Goal: Information Seeking & Learning: Learn about a topic

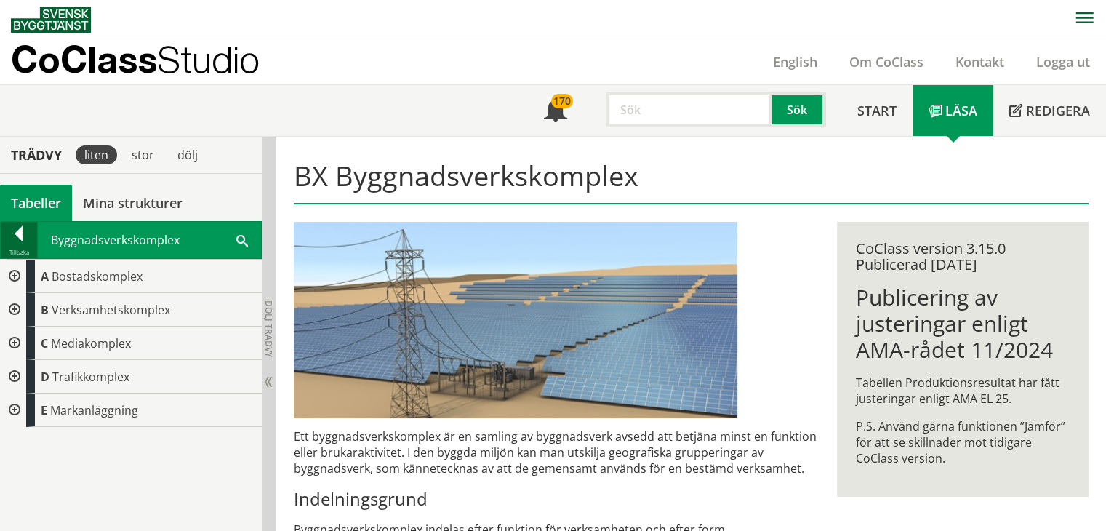
click at [26, 234] on div at bounding box center [19, 236] width 36 height 20
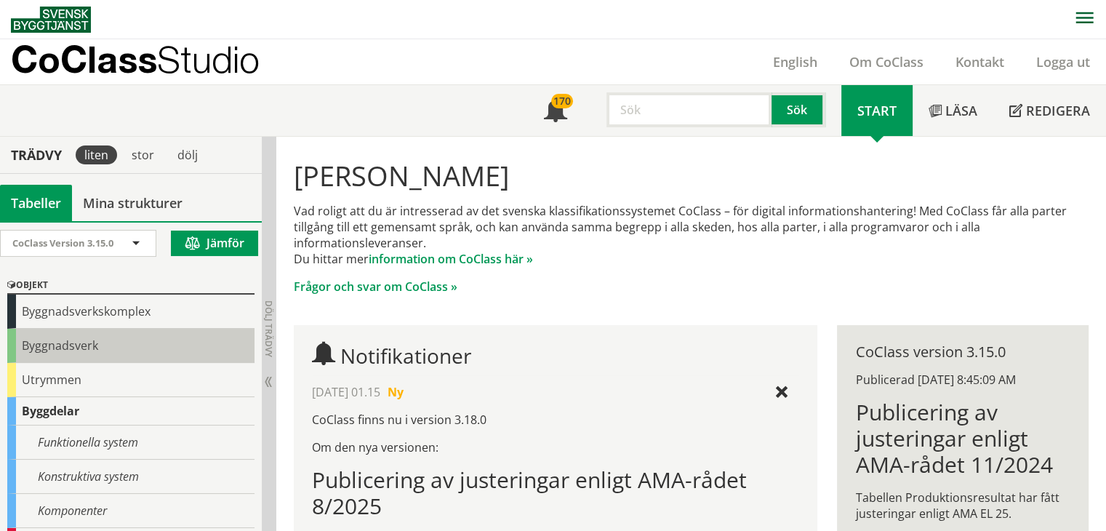
click at [68, 351] on div "Byggnadsverk" at bounding box center [130, 346] width 247 height 34
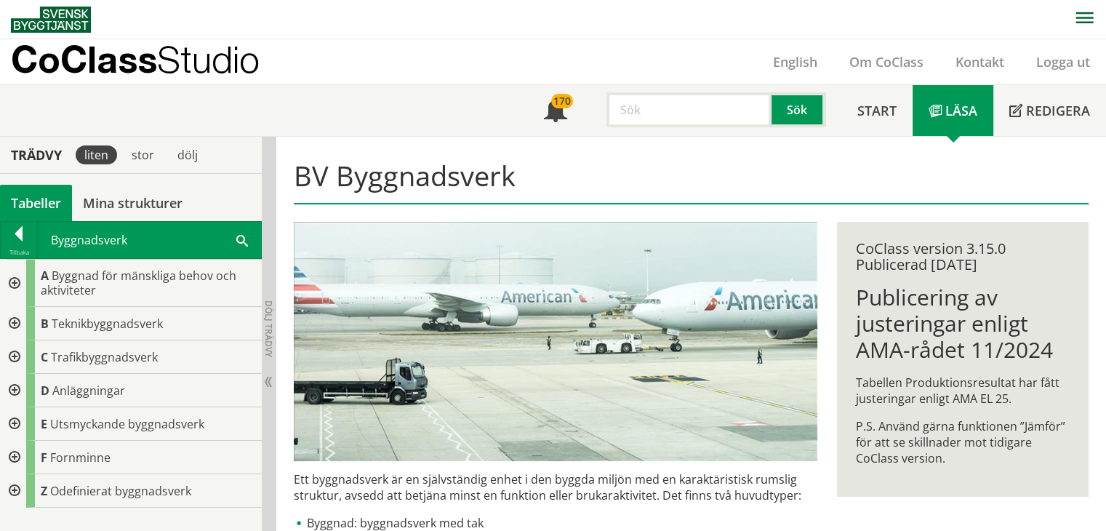
click at [13, 283] on div at bounding box center [13, 283] width 26 height 47
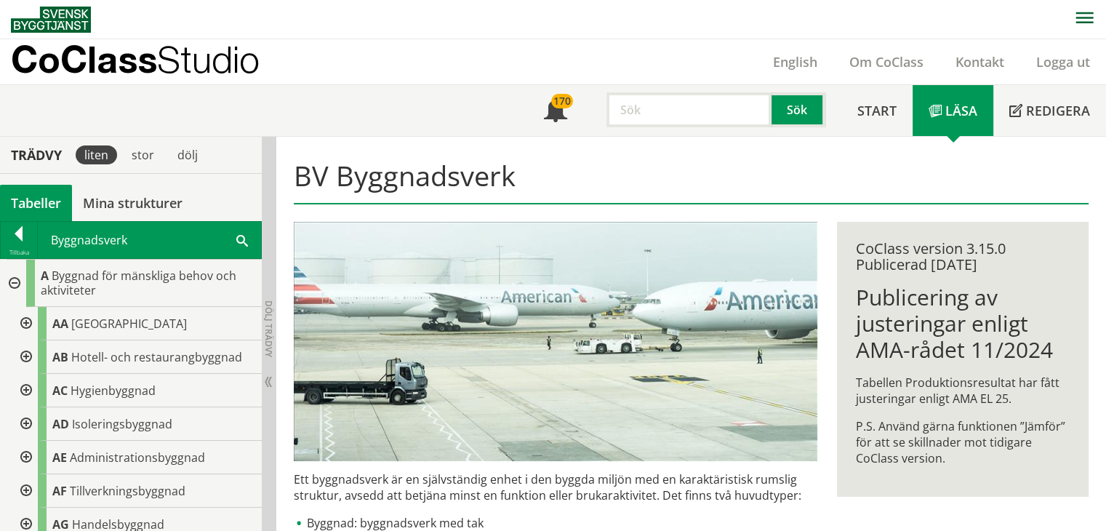
click at [25, 324] on div at bounding box center [25, 323] width 26 height 33
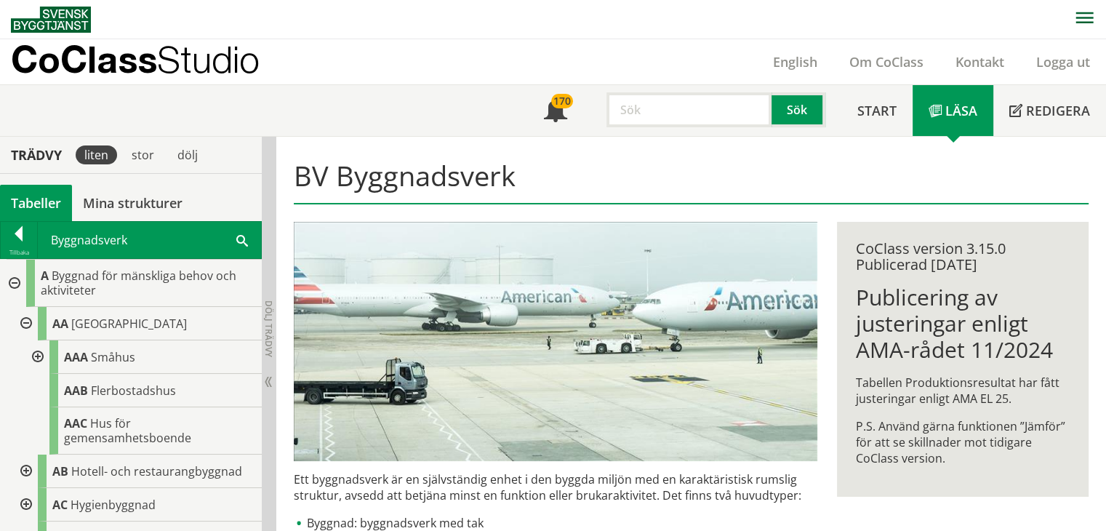
click at [35, 358] on div at bounding box center [36, 356] width 26 height 33
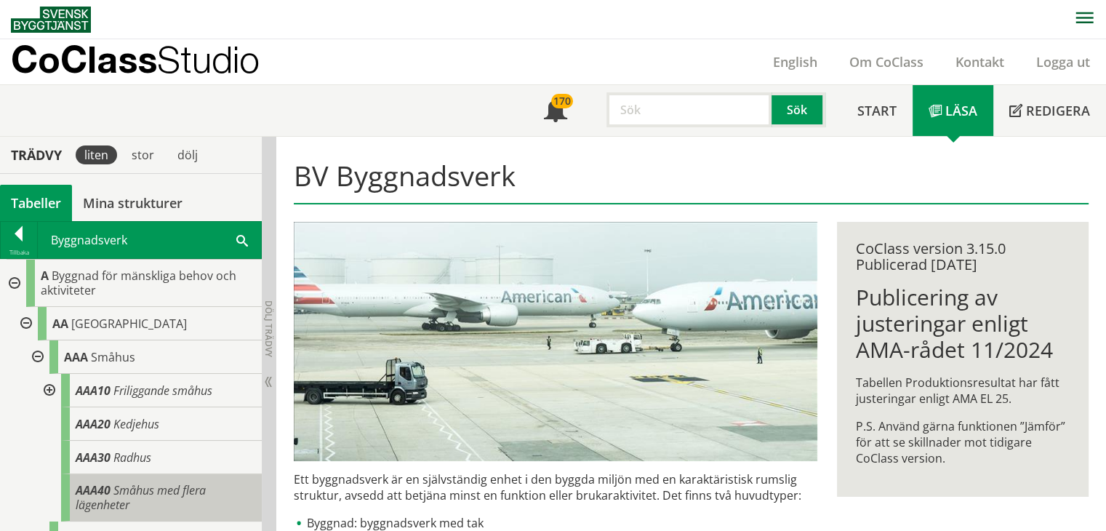
scroll to position [73, 0]
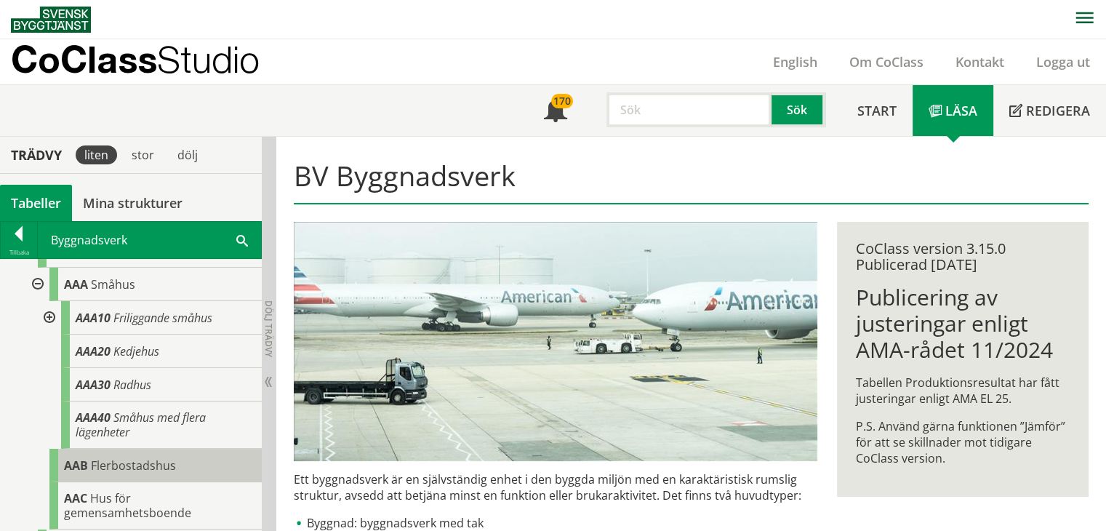
click at [81, 458] on span "AAB" at bounding box center [76, 466] width 24 height 16
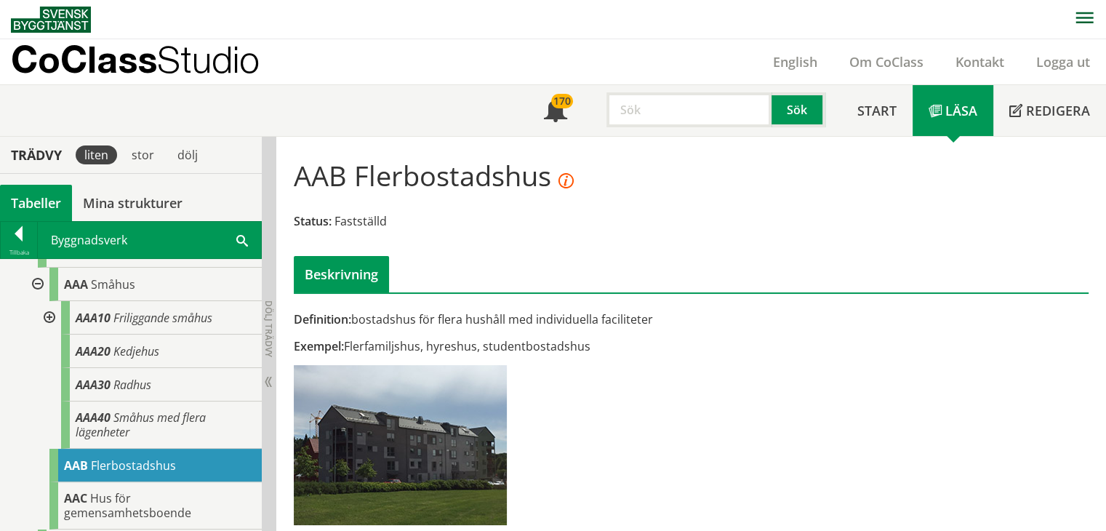
click at [49, 313] on div at bounding box center [48, 317] width 26 height 33
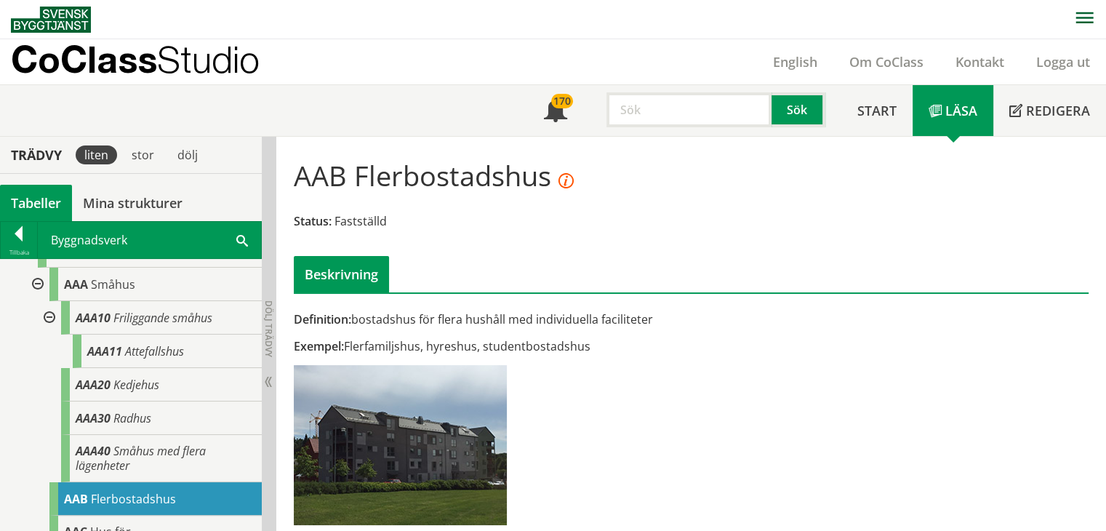
click at [49, 316] on div at bounding box center [48, 317] width 26 height 33
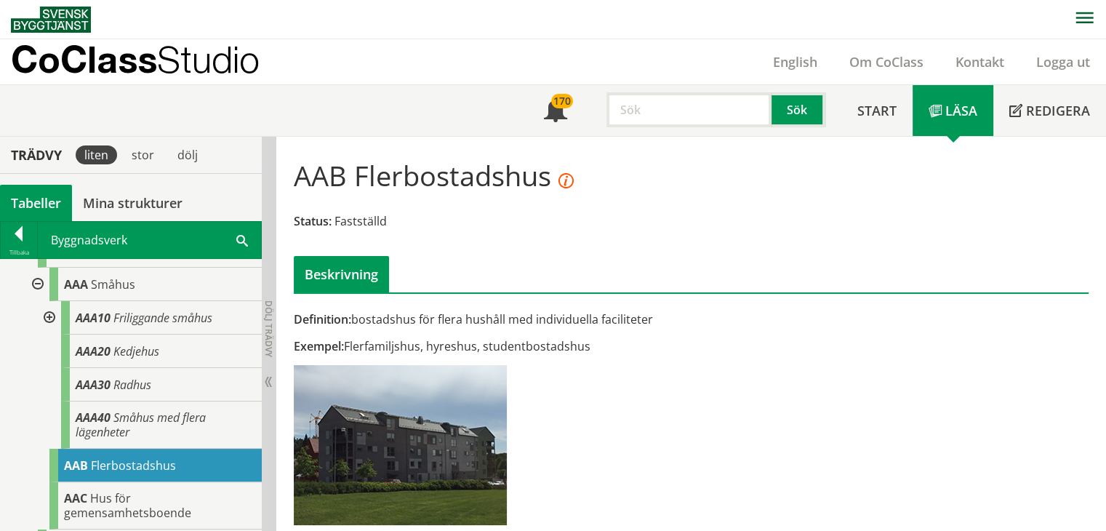
click at [32, 284] on div at bounding box center [36, 284] width 26 height 33
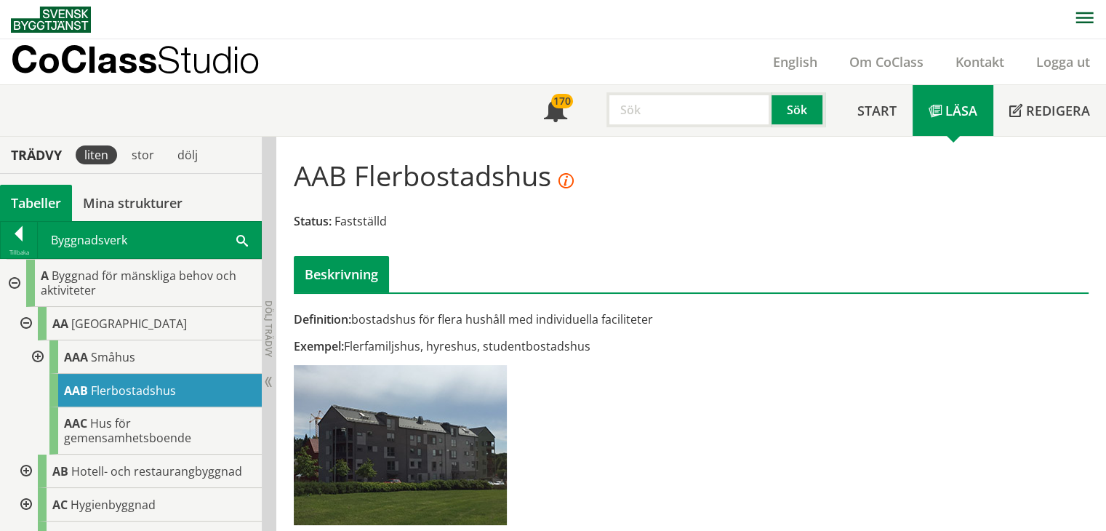
click at [25, 322] on div at bounding box center [25, 323] width 26 height 33
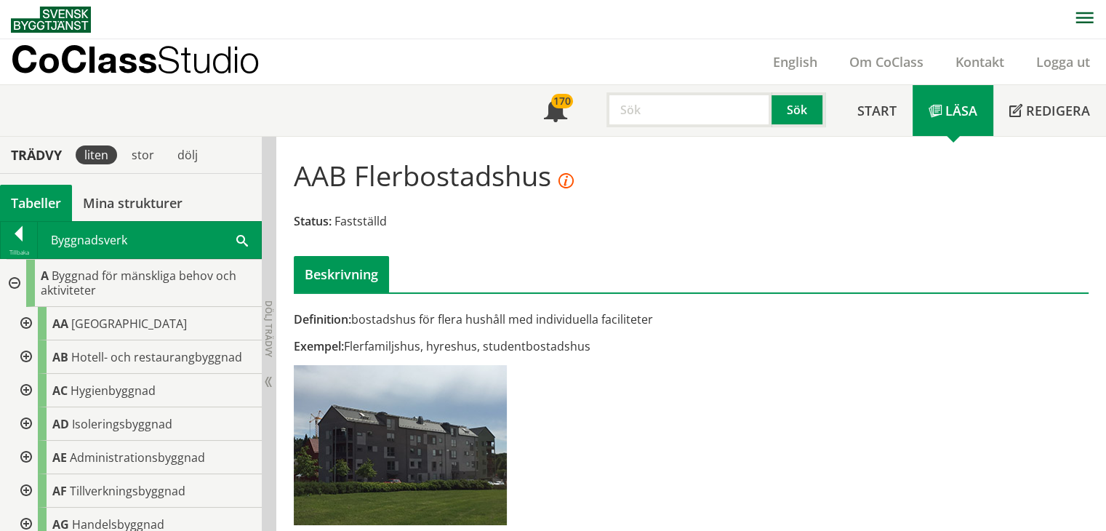
click at [24, 388] on div at bounding box center [25, 390] width 26 height 33
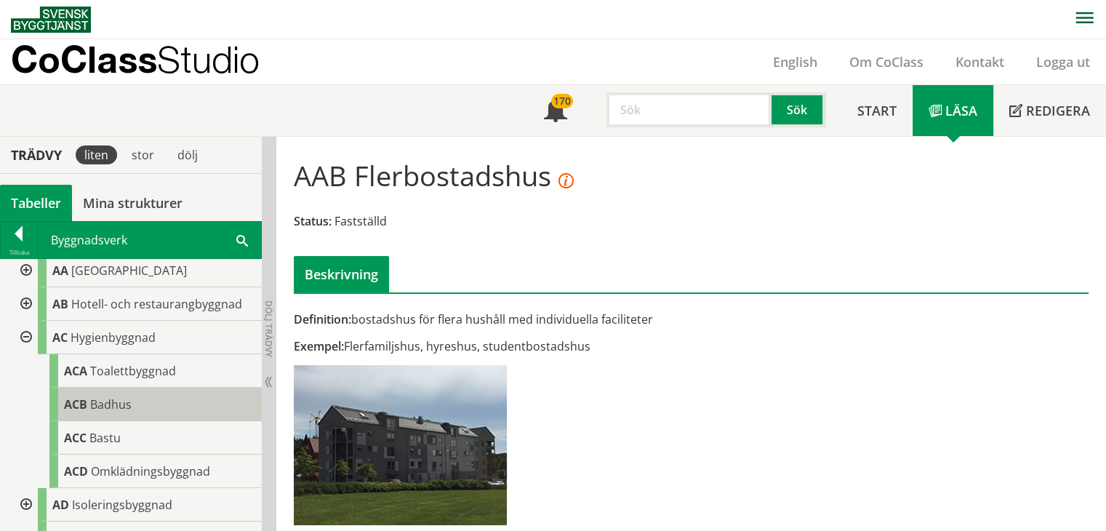
scroll to position [73, 0]
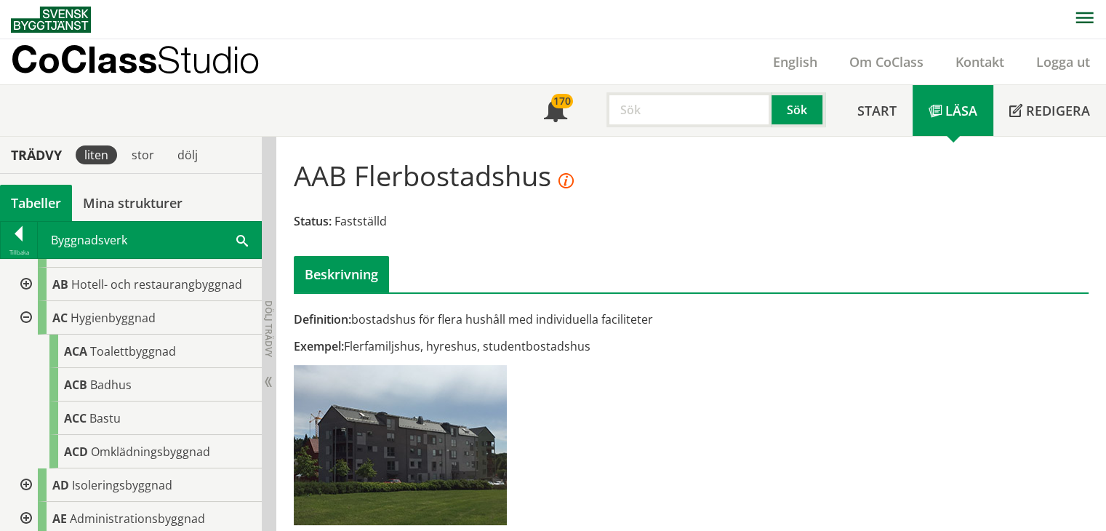
click at [21, 318] on div at bounding box center [25, 317] width 26 height 33
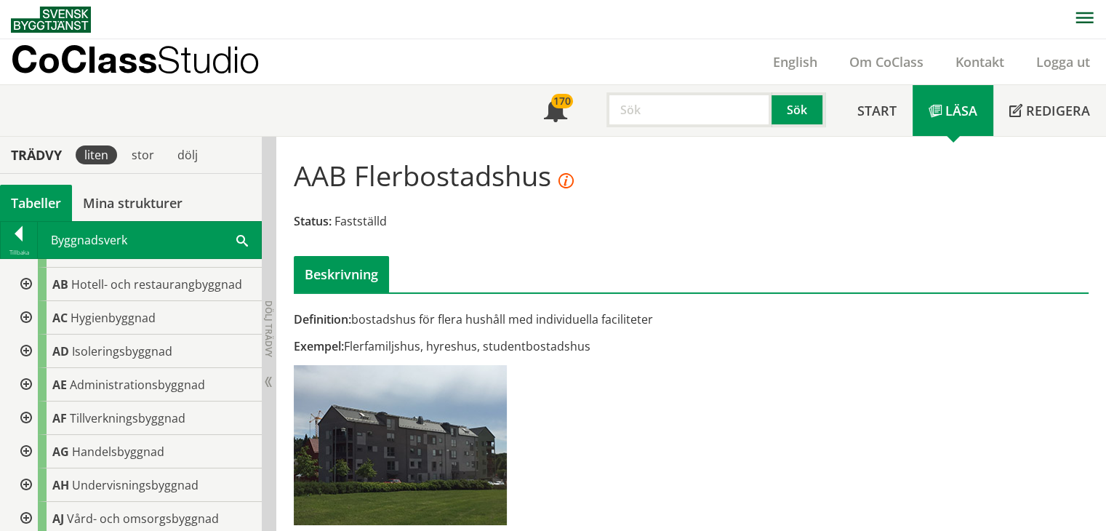
click at [31, 351] on div at bounding box center [25, 351] width 26 height 33
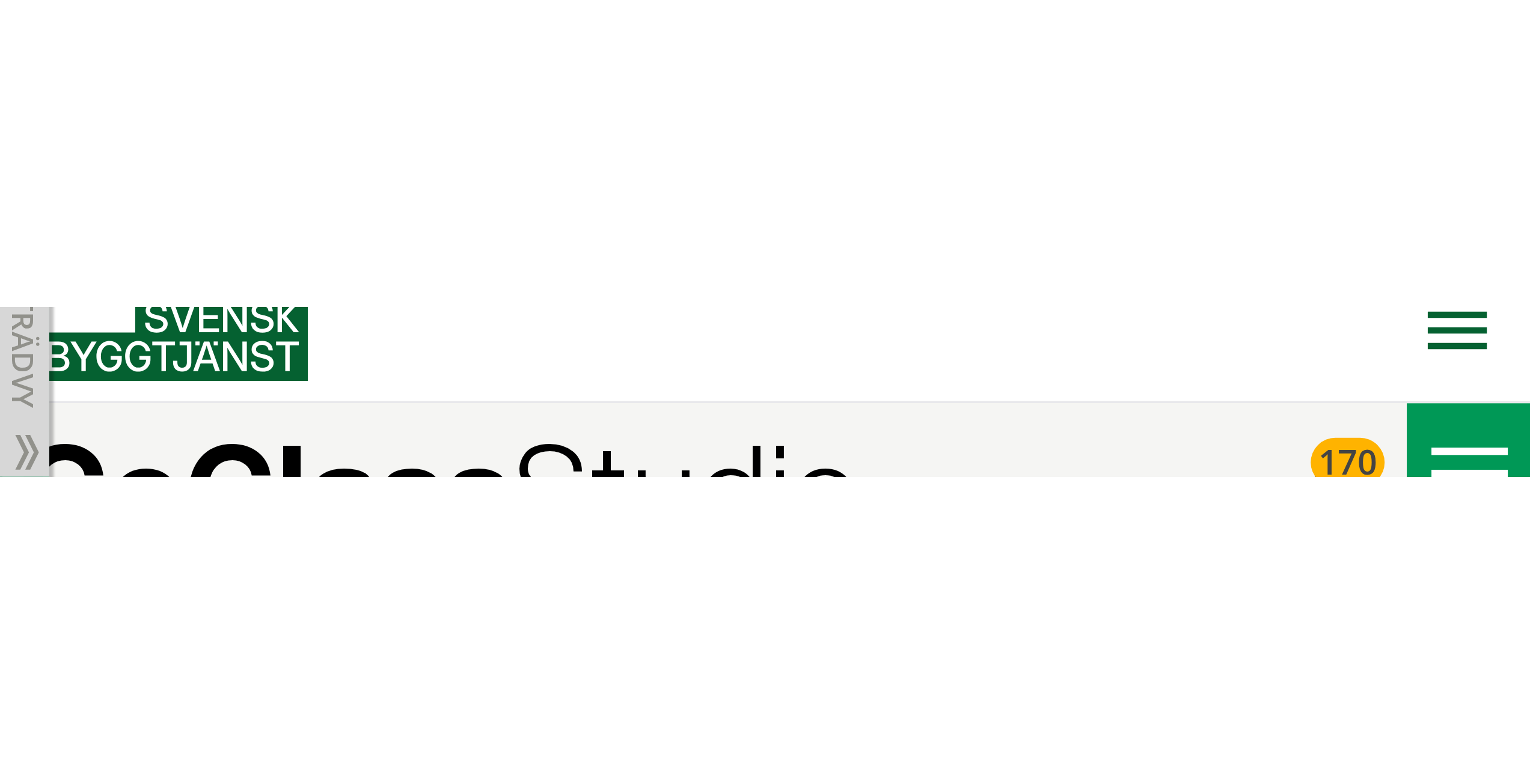
scroll to position [1, 0]
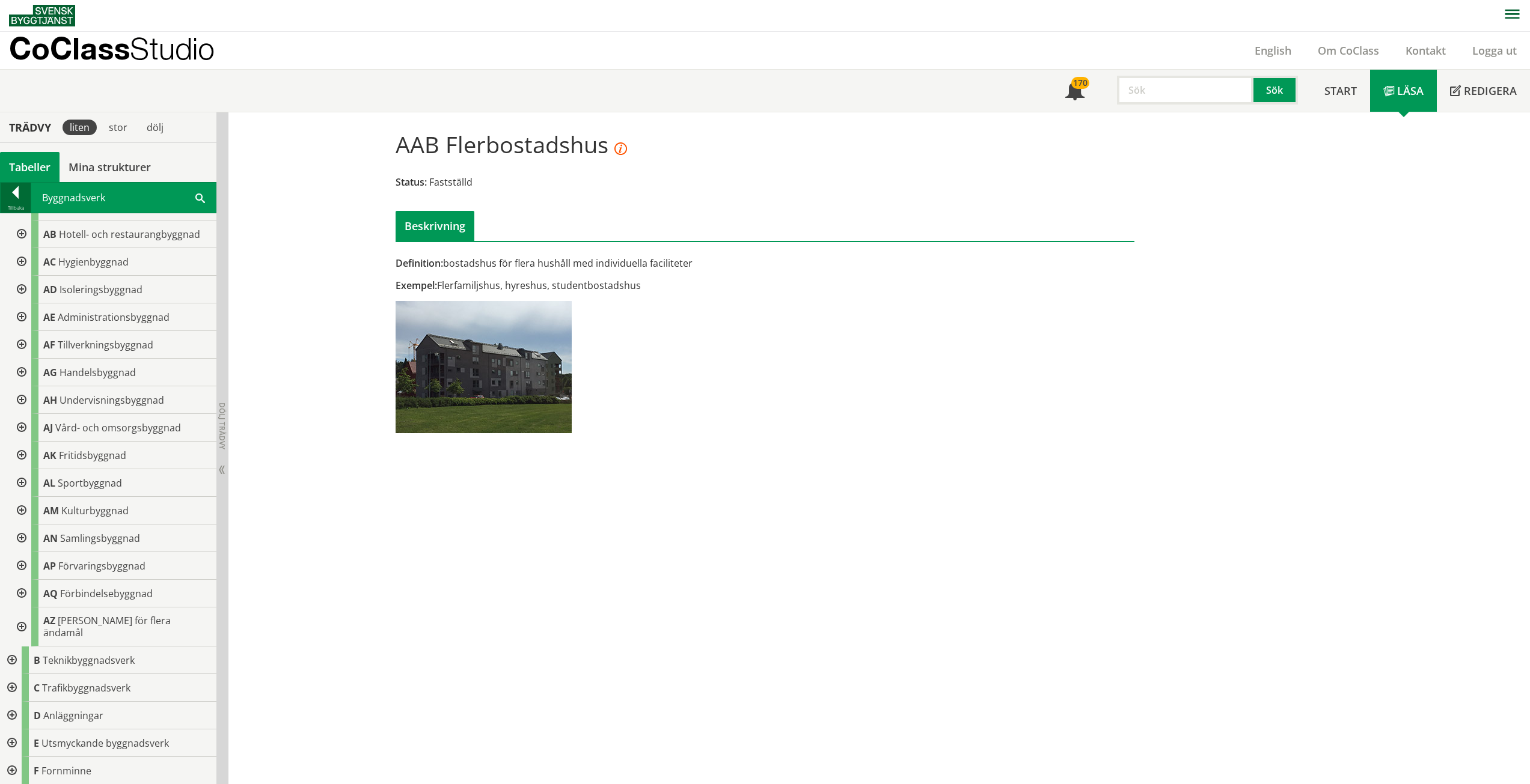
click at [12, 187] on div at bounding box center [16, 194] width 30 height 17
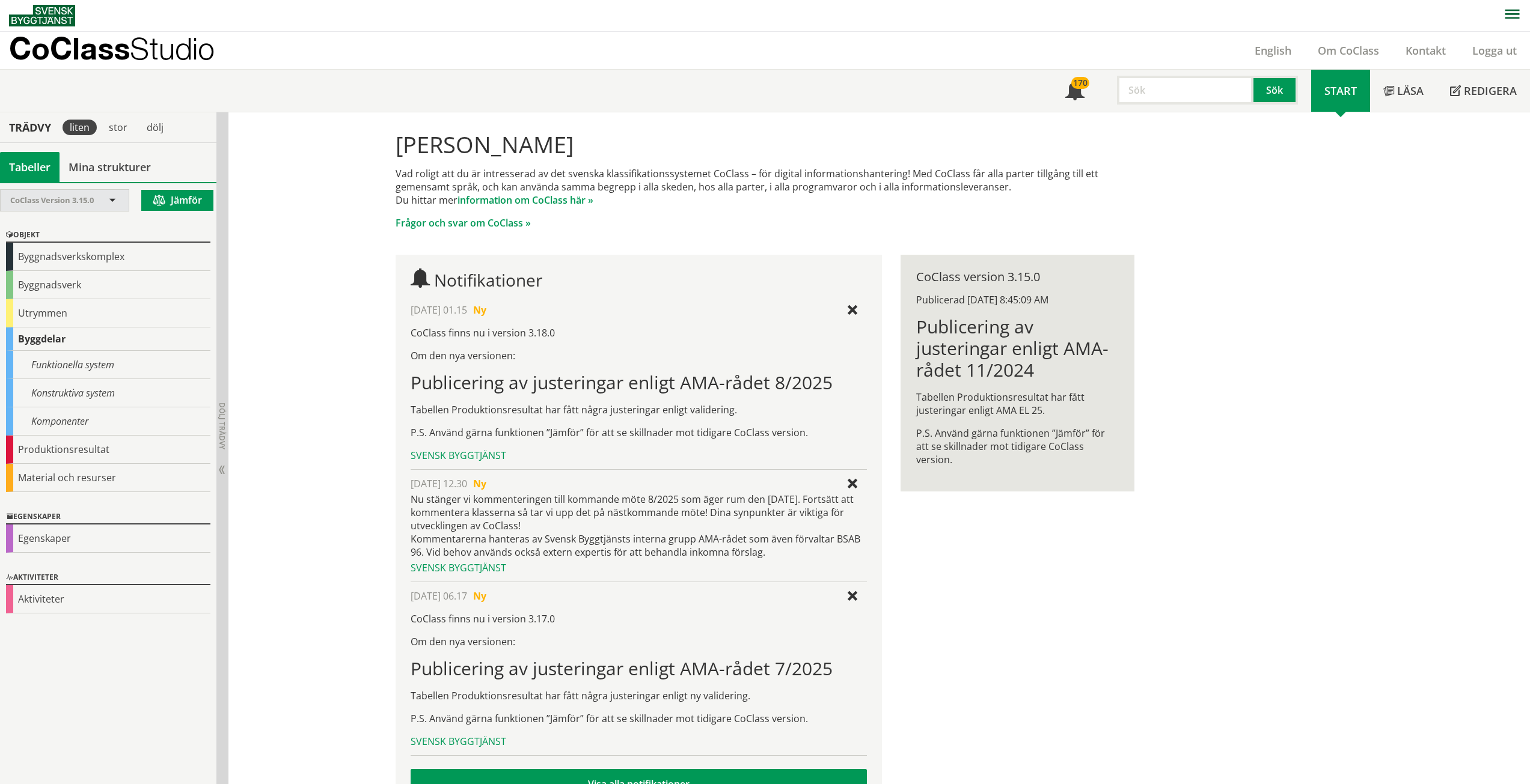
click at [113, 199] on span at bounding box center [112, 201] width 11 height 11
click at [80, 219] on span "CoClass Version 3.18.0" at bounding box center [49, 220] width 79 height 11
click at [110, 199] on span at bounding box center [112, 201] width 11 height 11
click at [50, 200] on span "CoClass Version 3.18.0" at bounding box center [51, 200] width 83 height 11
click at [54, 287] on div "Byggnadsverk" at bounding box center [107, 285] width 204 height 28
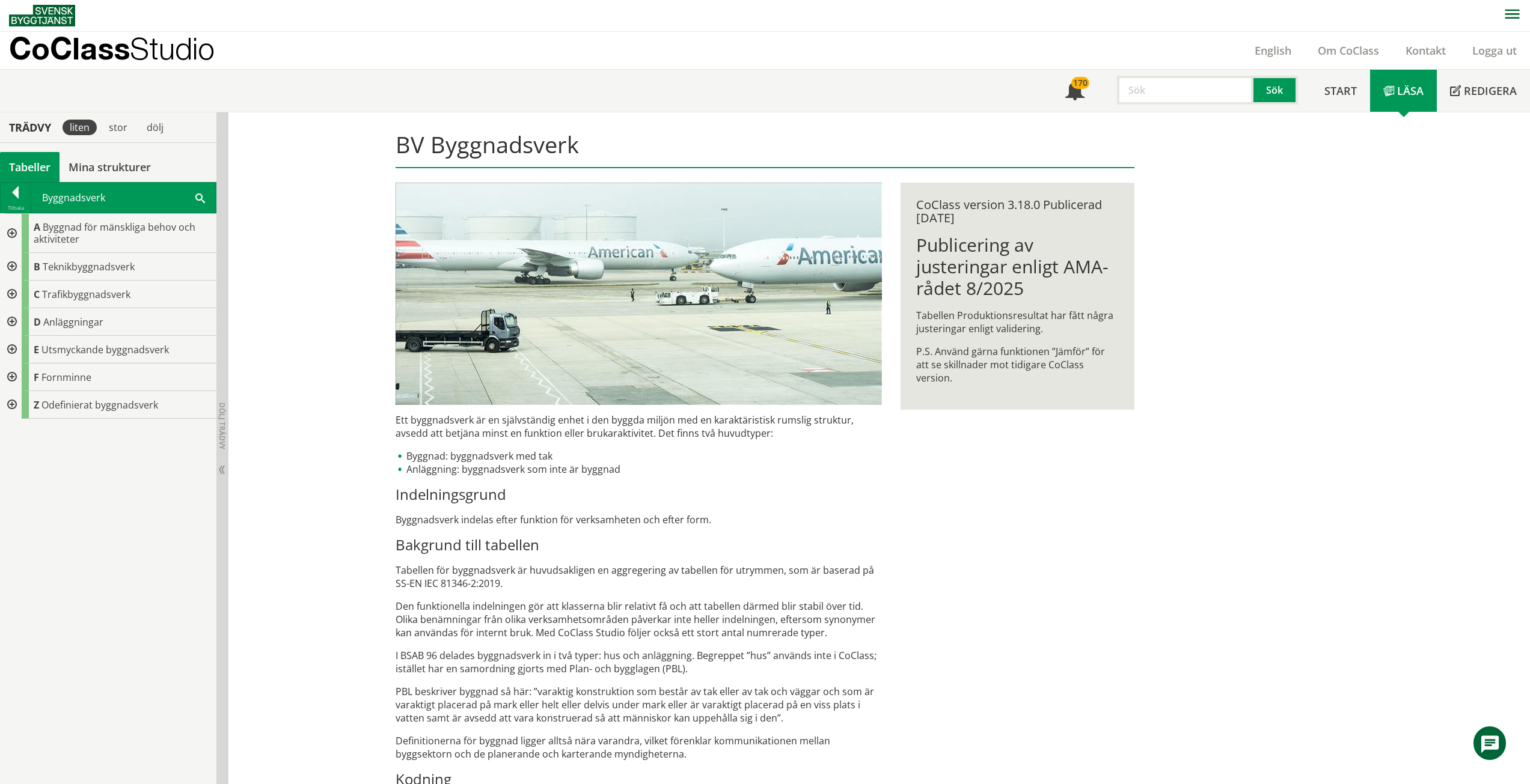
click at [10, 230] on div at bounding box center [11, 233] width 21 height 39
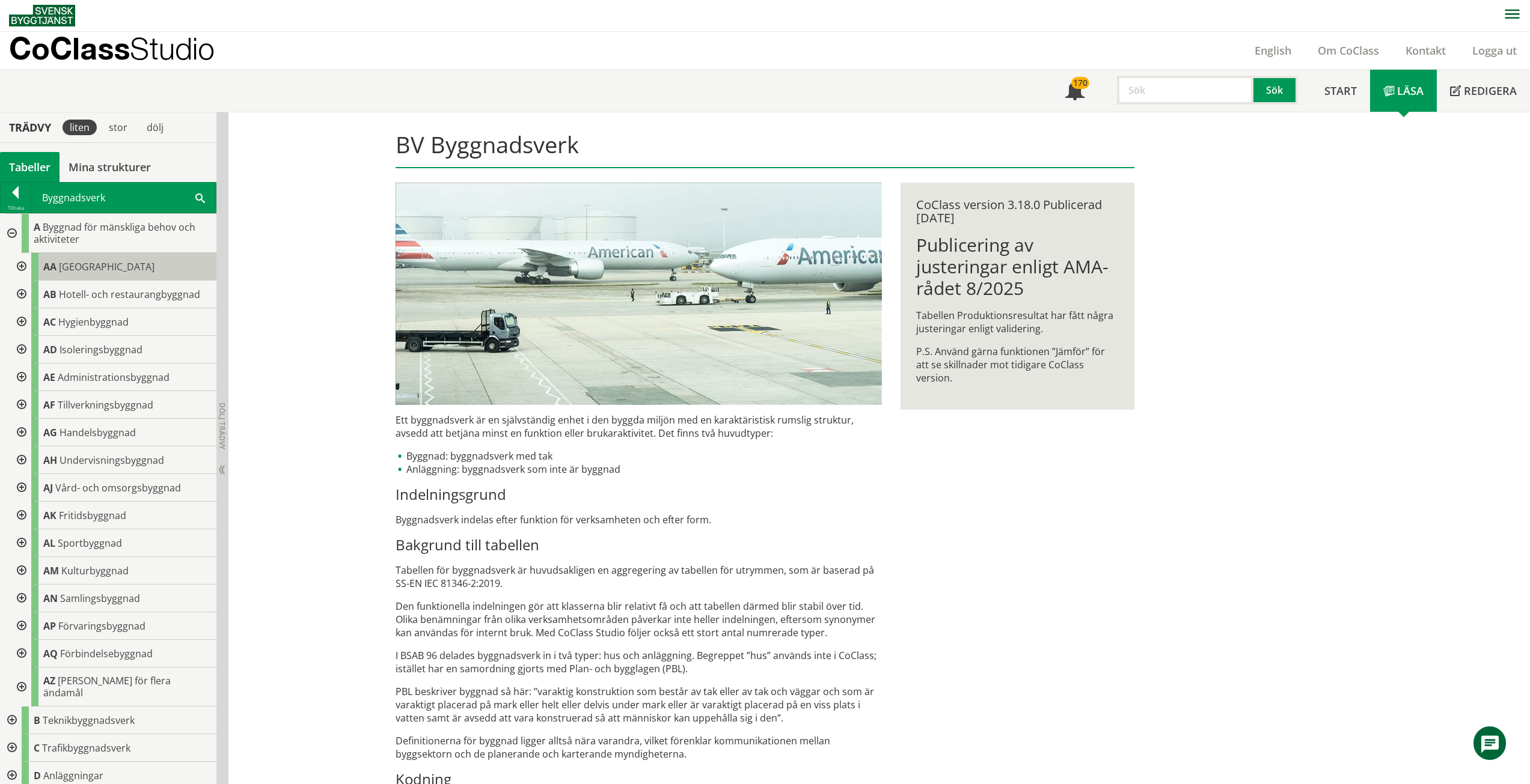
click at [56, 259] on div "AA Bostadshus" at bounding box center [124, 266] width 185 height 27
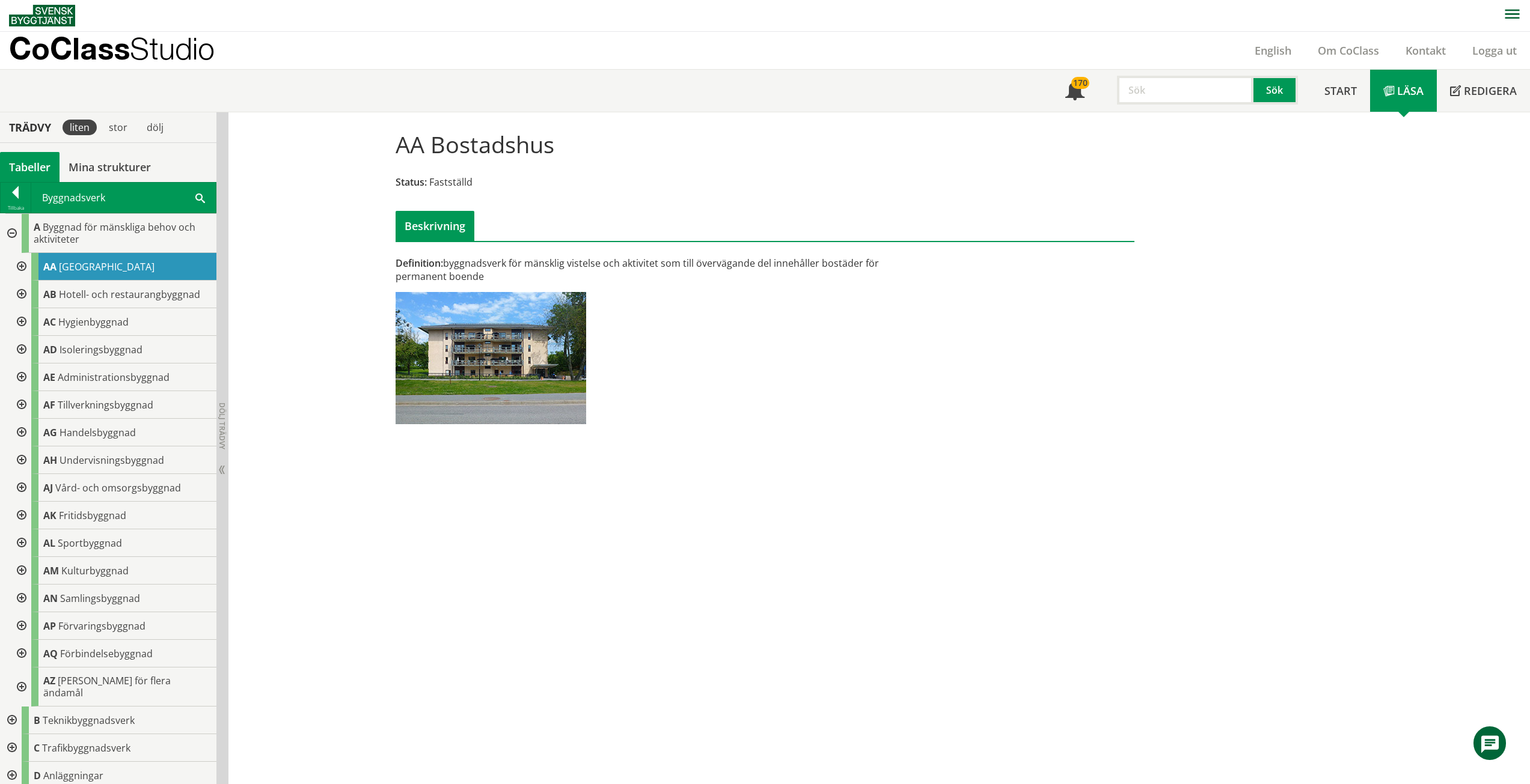
click at [20, 265] on div at bounding box center [21, 266] width 21 height 27
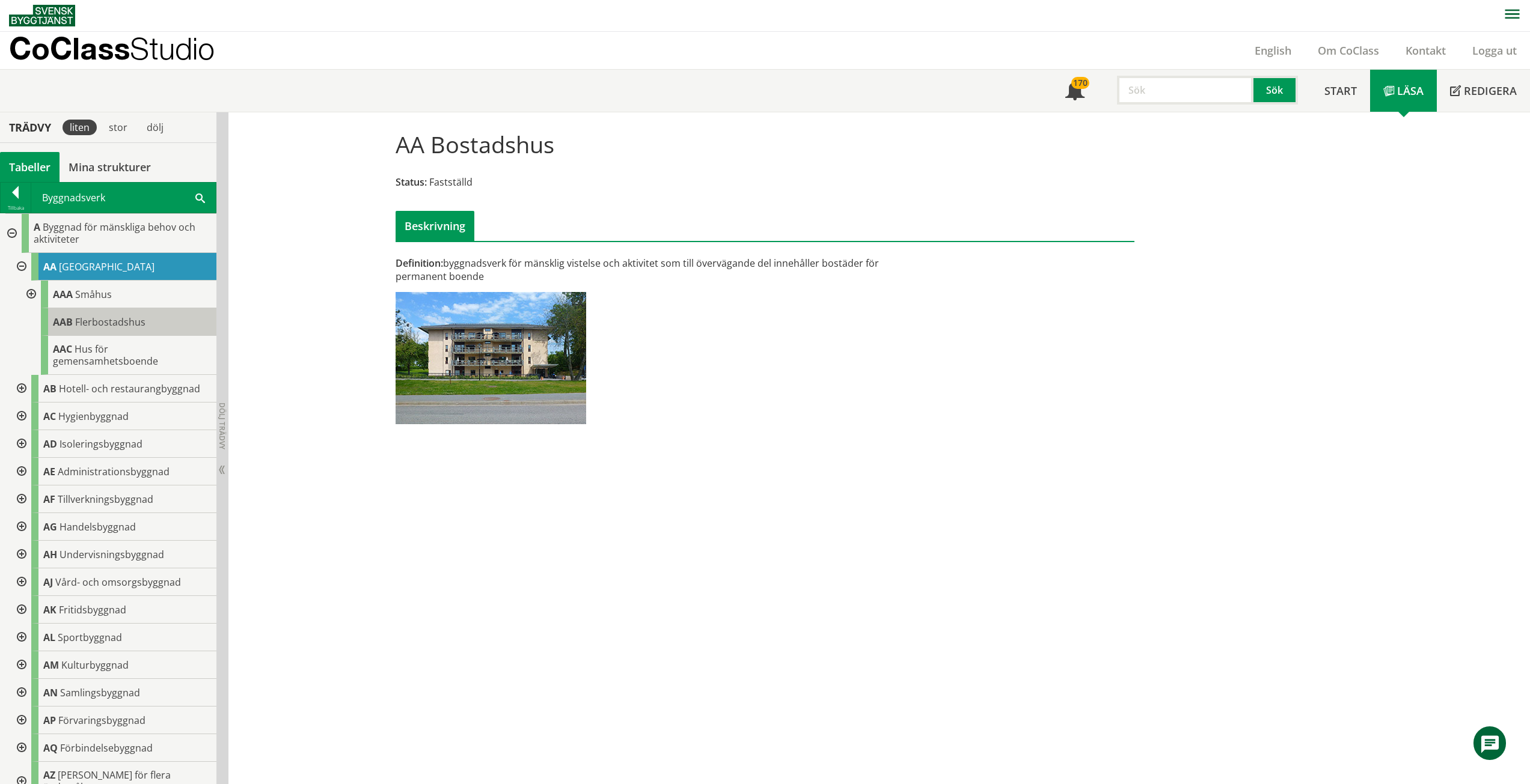
click at [71, 320] on span "AAB" at bounding box center [63, 322] width 20 height 13
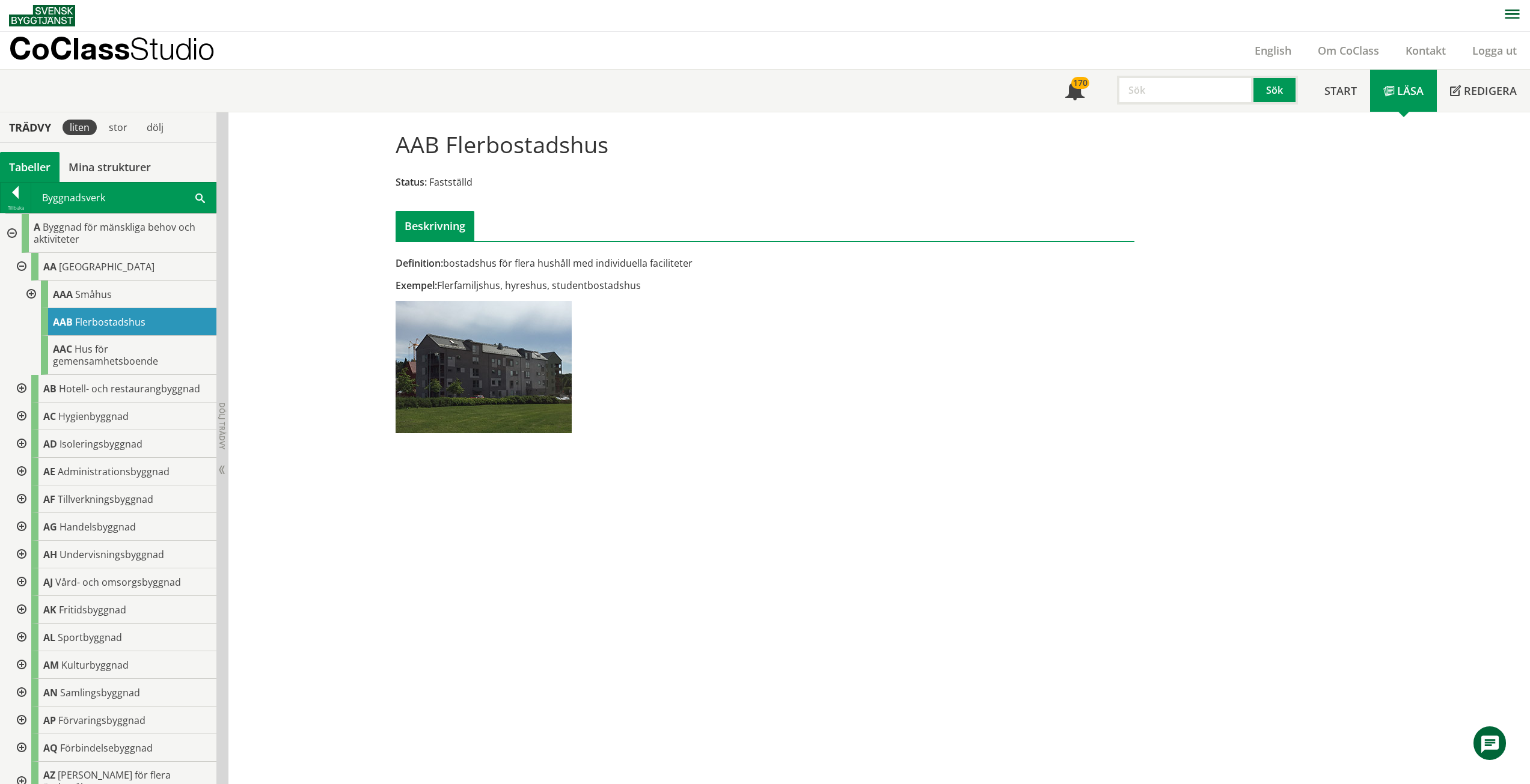
click at [25, 292] on div at bounding box center [30, 294] width 21 height 27
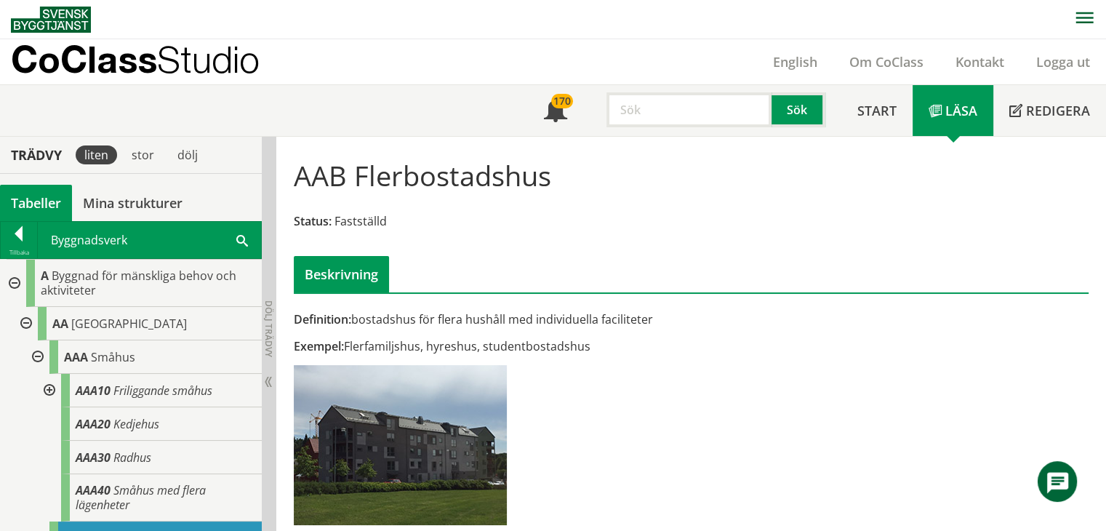
click at [41, 359] on div at bounding box center [36, 356] width 26 height 33
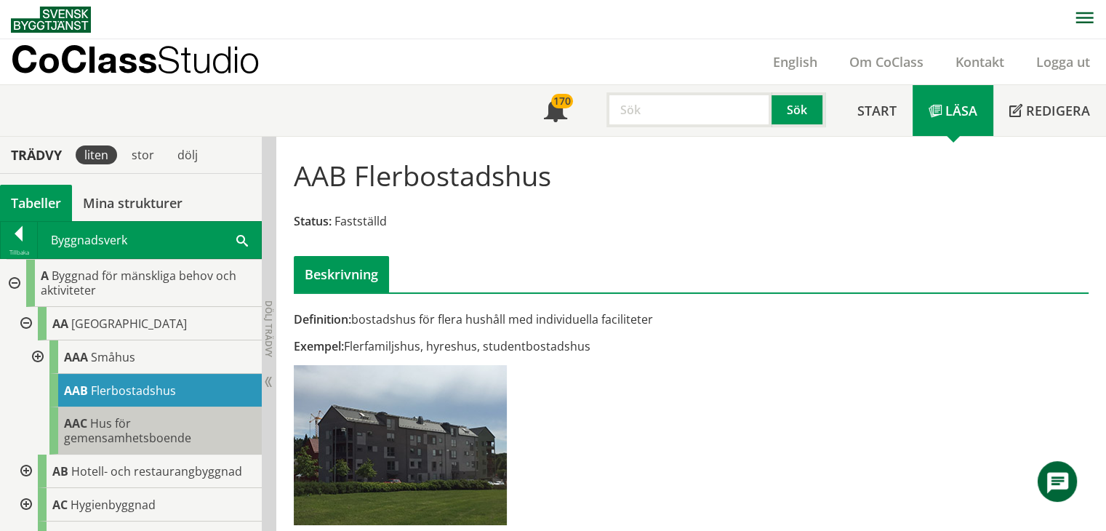
click at [116, 427] on span "Hus för gemensamhetsboende" at bounding box center [127, 430] width 127 height 31
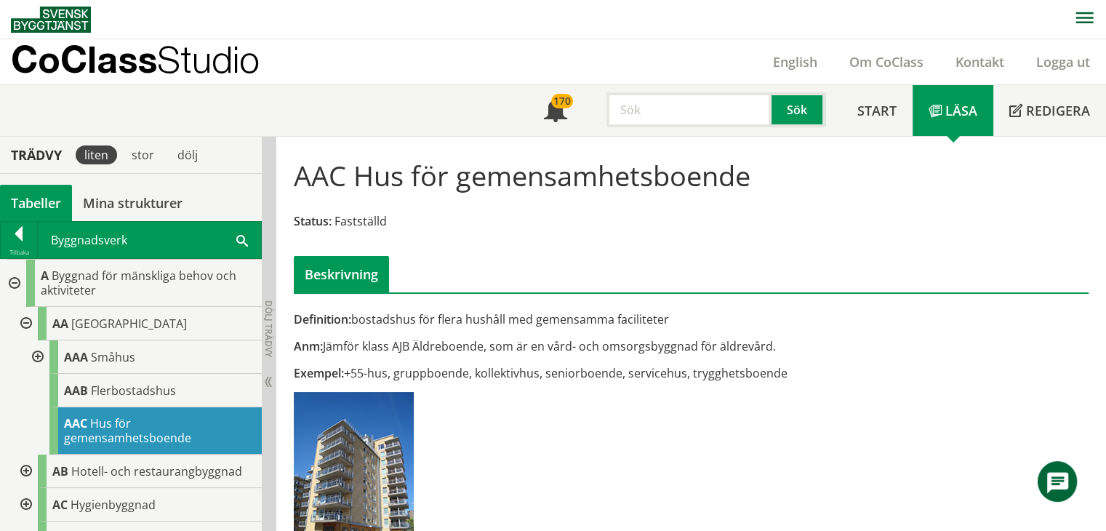
click at [29, 324] on div at bounding box center [25, 323] width 26 height 33
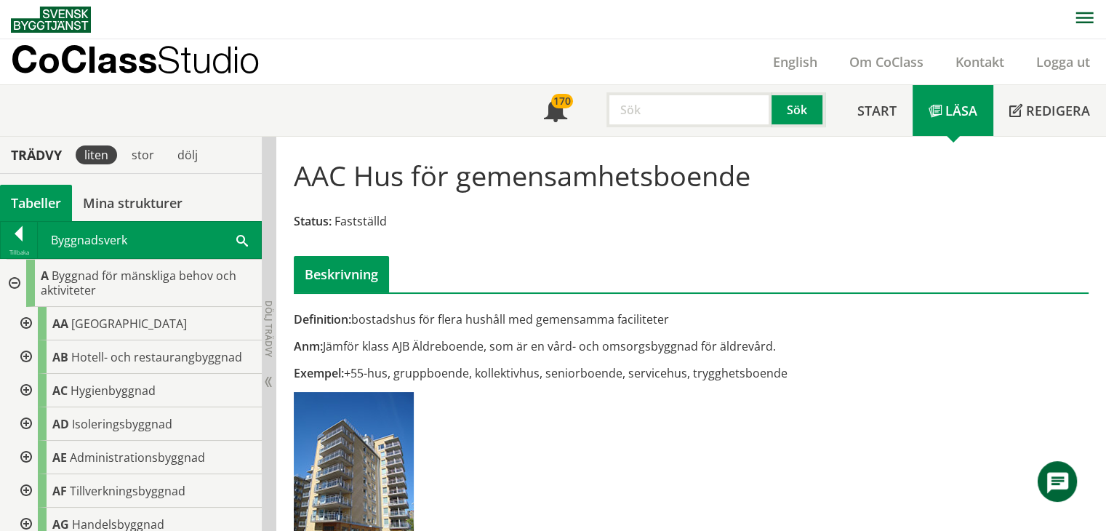
click at [26, 354] on div at bounding box center [25, 356] width 26 height 33
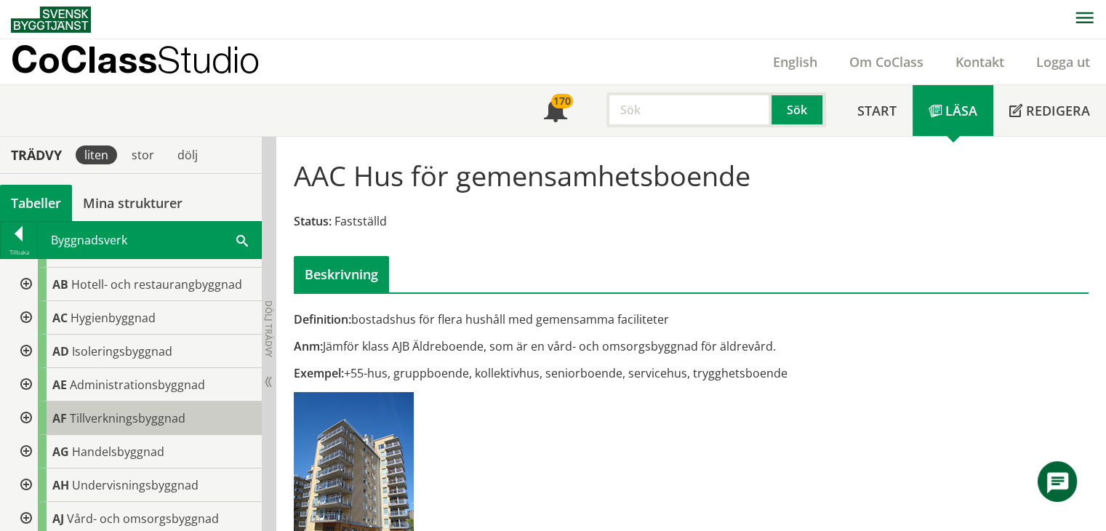
scroll to position [145, 0]
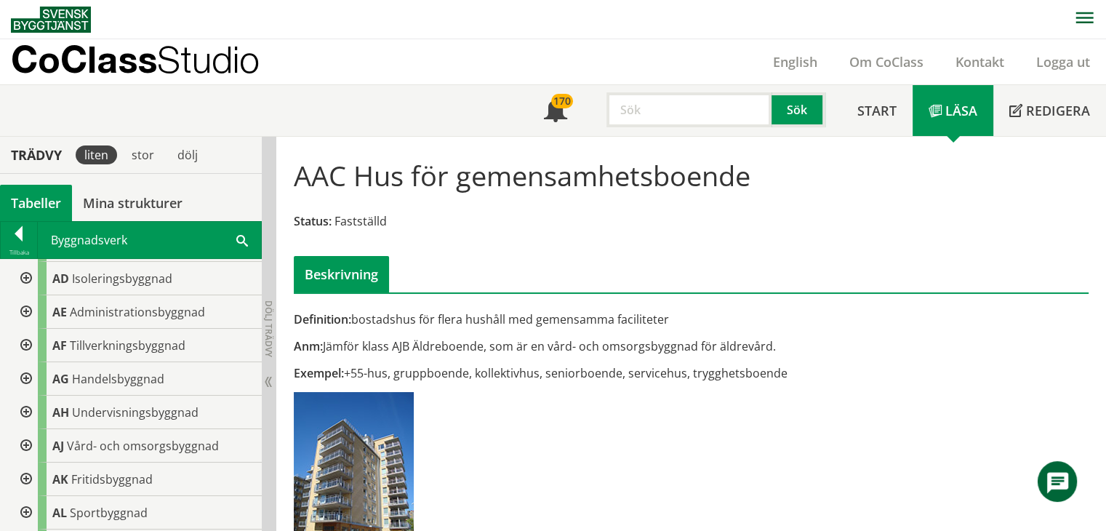
click at [29, 411] on div at bounding box center [25, 412] width 26 height 33
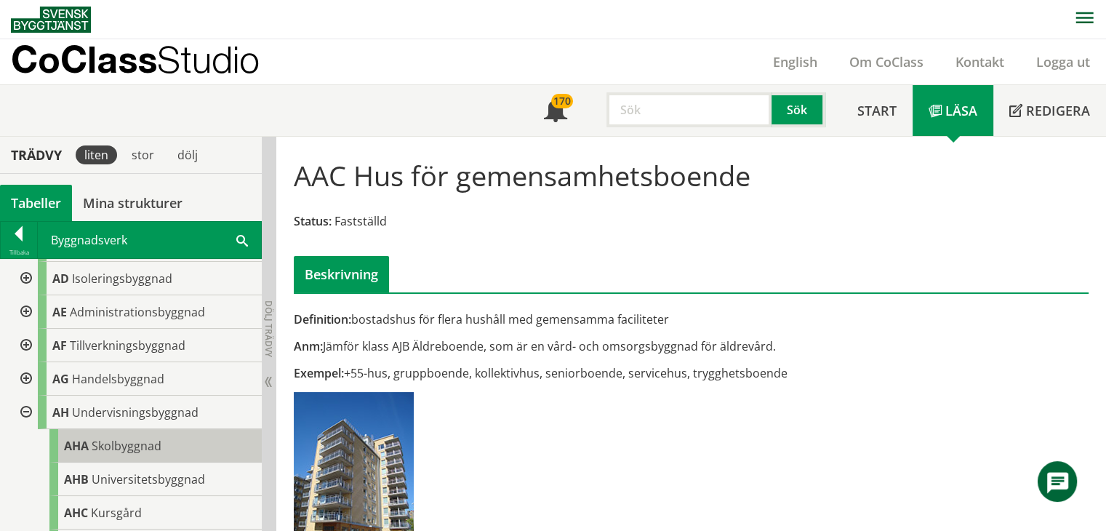
scroll to position [291, 0]
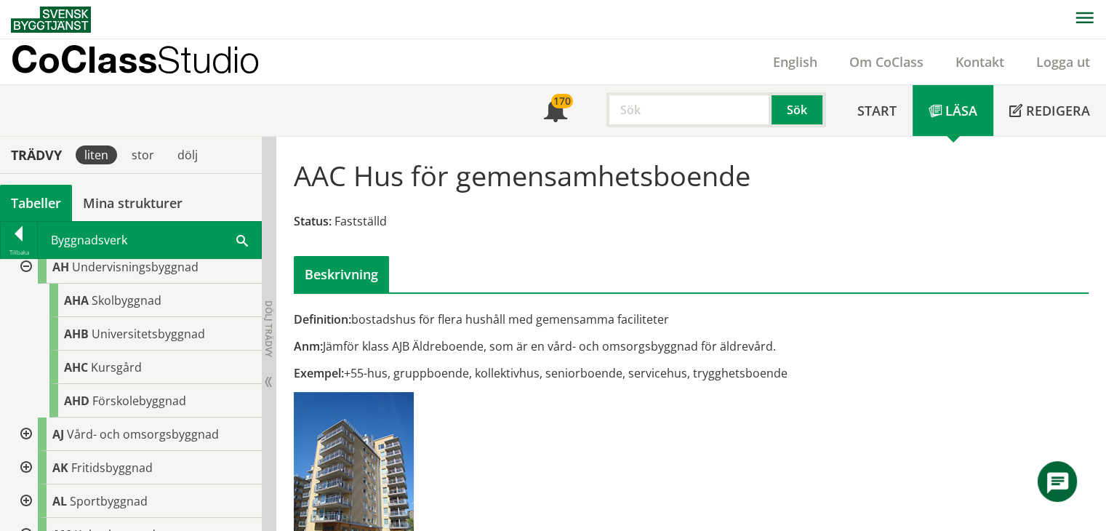
click at [26, 263] on div at bounding box center [25, 266] width 26 height 33
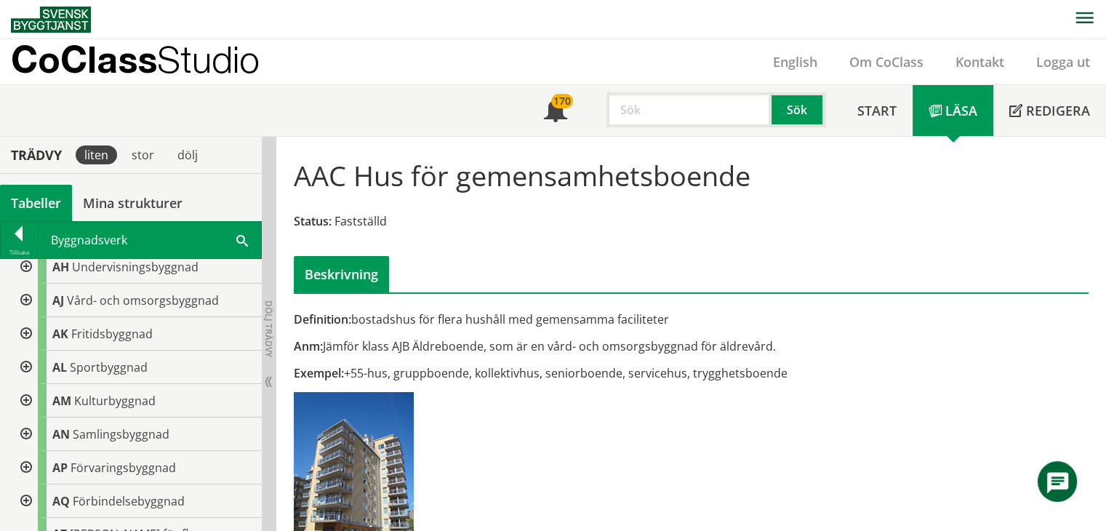
click at [24, 434] on div at bounding box center [25, 434] width 26 height 33
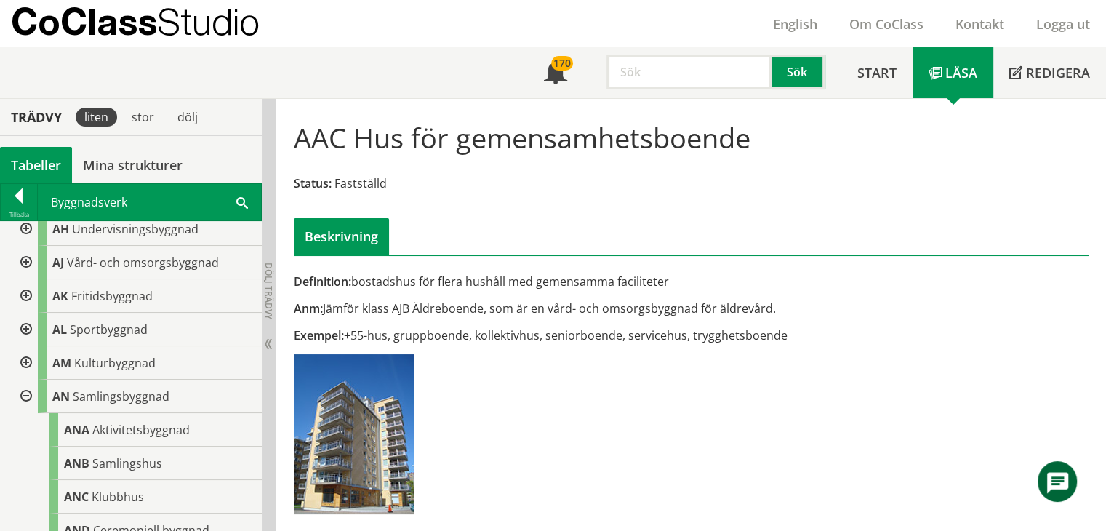
click at [30, 264] on div at bounding box center [25, 262] width 26 height 33
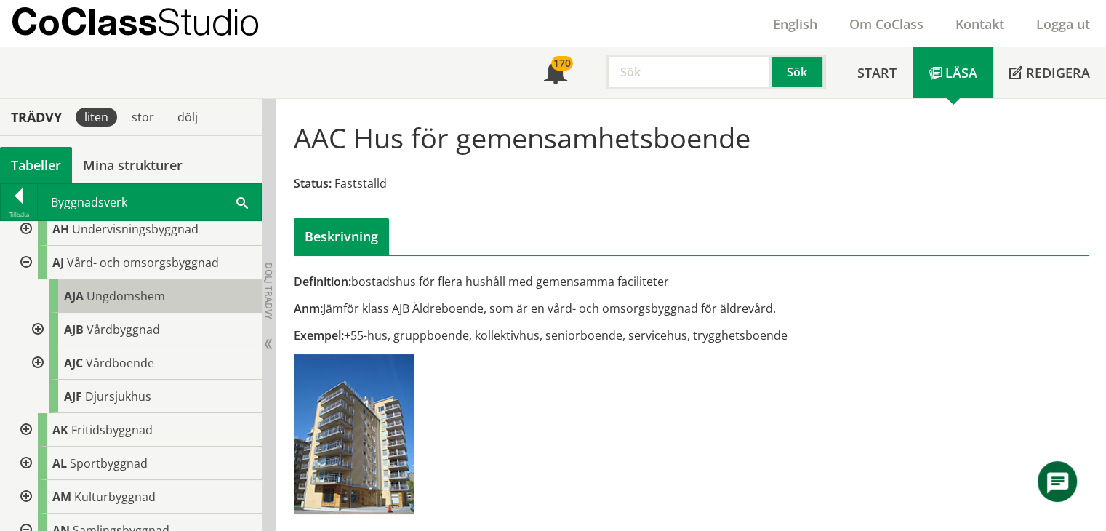
click at [123, 298] on span "Ungdomshem" at bounding box center [126, 296] width 79 height 16
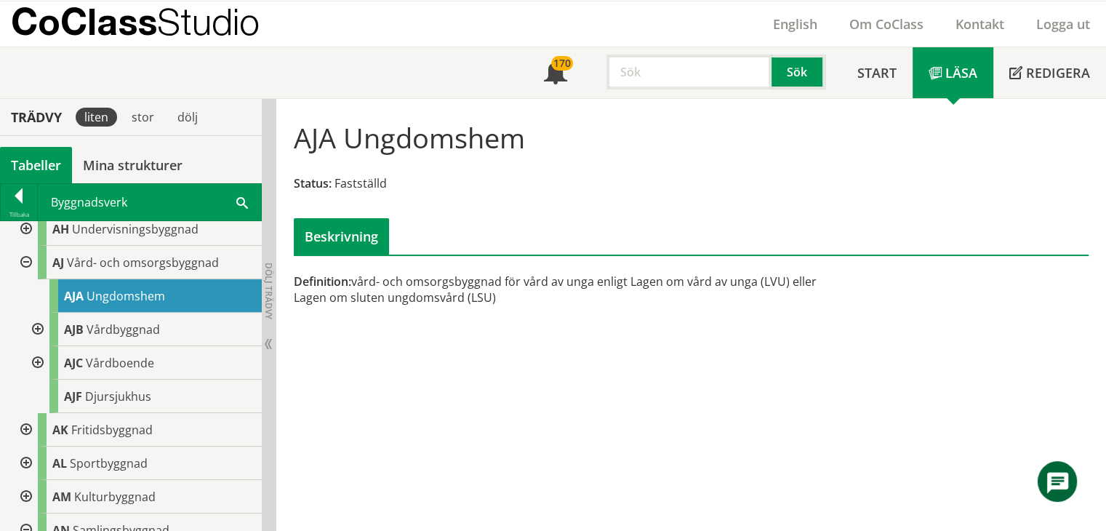
click at [38, 331] on div at bounding box center [36, 329] width 26 height 33
click at [40, 363] on div at bounding box center [36, 362] width 26 height 33
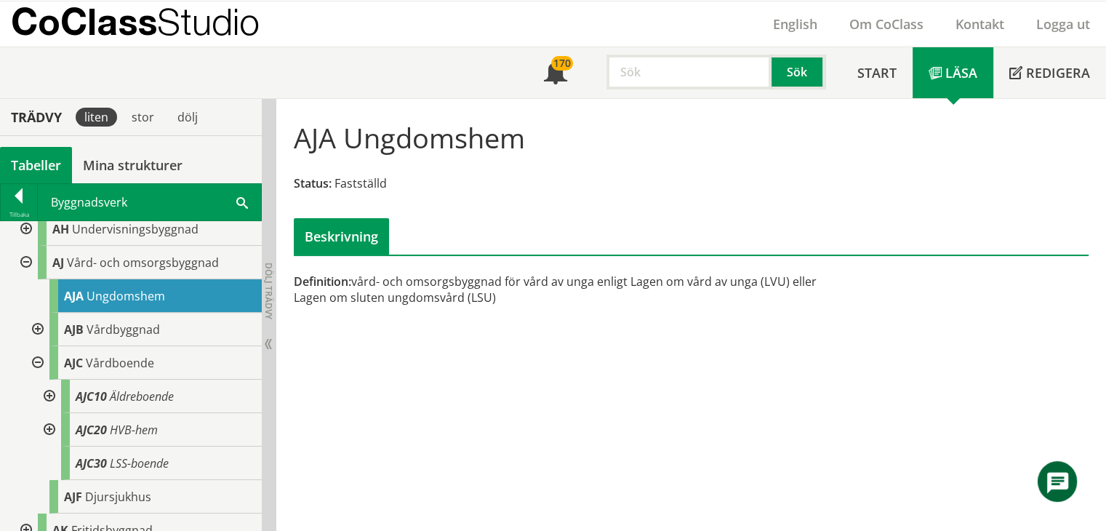
click at [36, 356] on div at bounding box center [36, 362] width 26 height 33
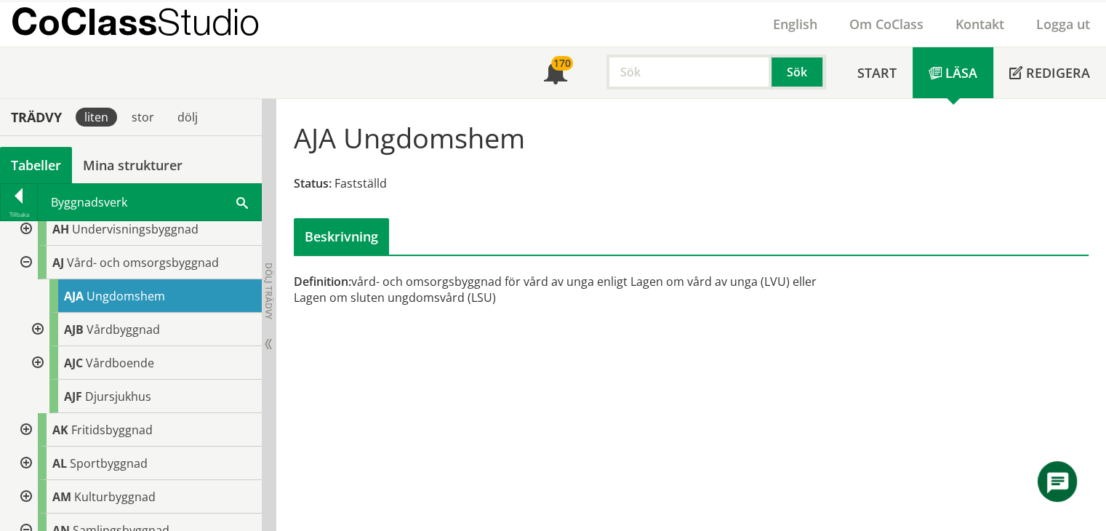
click at [658, 68] on input "text" at bounding box center [689, 72] width 165 height 35
click at [803, 71] on button "Sök" at bounding box center [799, 72] width 54 height 35
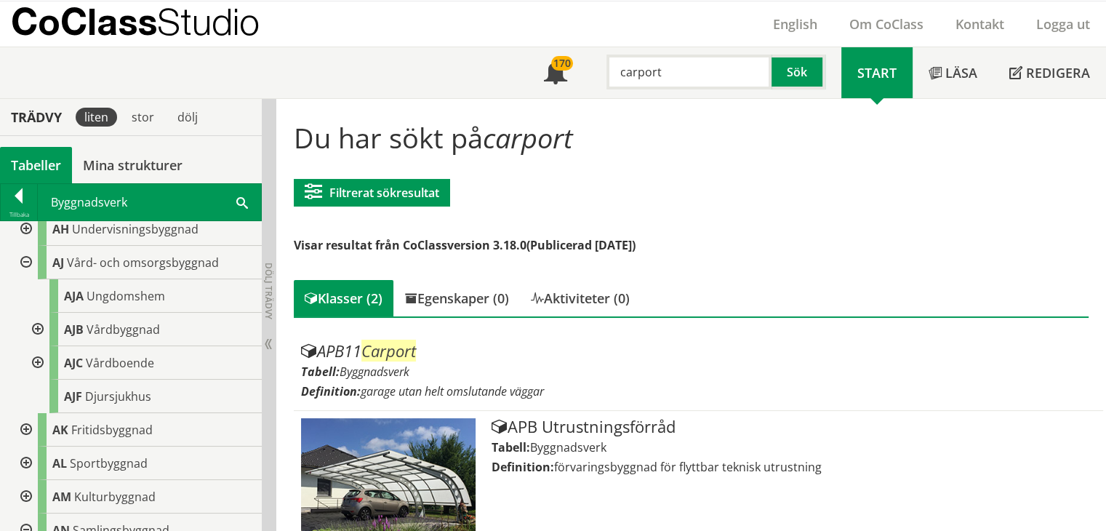
click at [28, 260] on div at bounding box center [25, 262] width 26 height 33
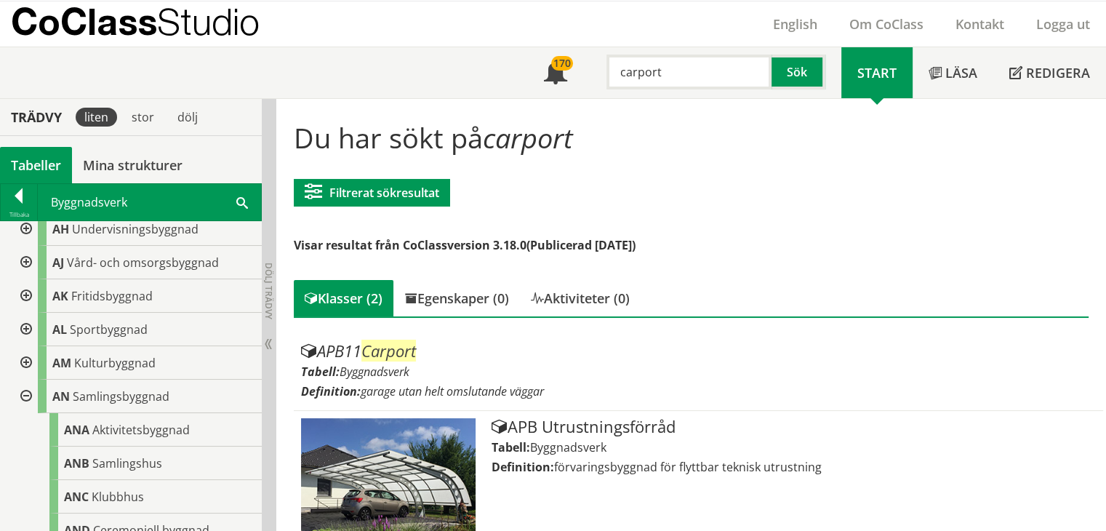
click at [24, 392] on div at bounding box center [25, 396] width 26 height 33
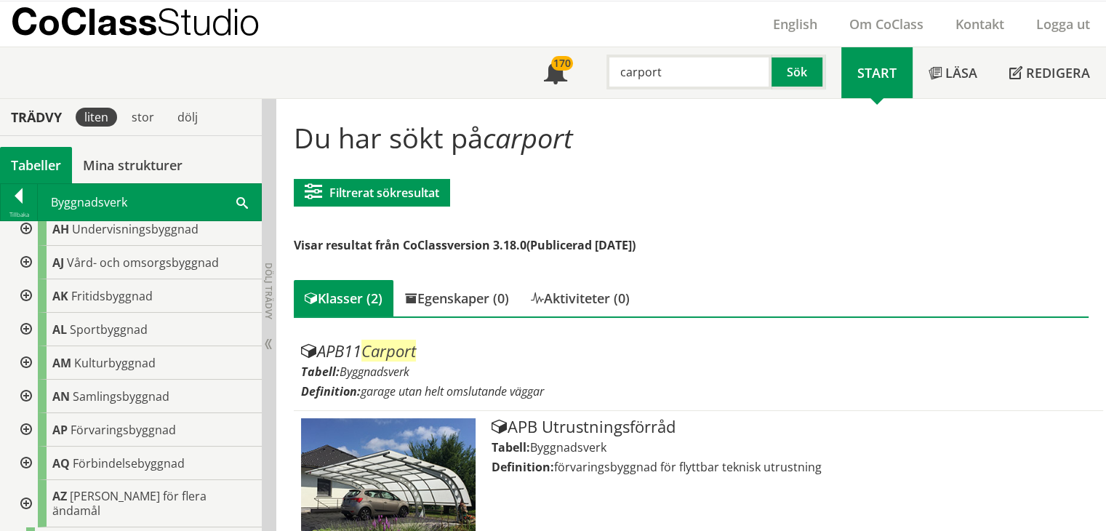
click at [28, 431] on div at bounding box center [25, 429] width 26 height 33
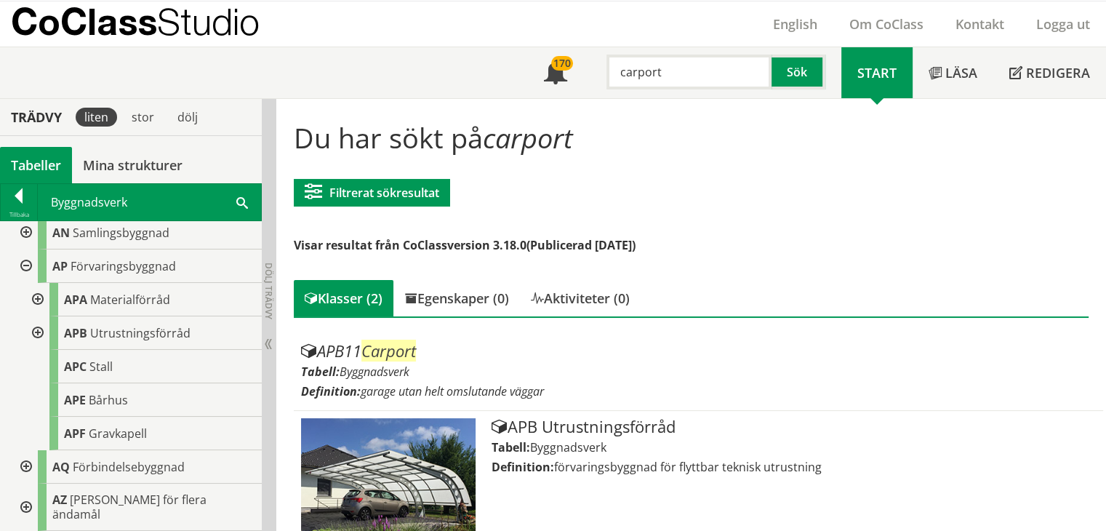
scroll to position [436, 0]
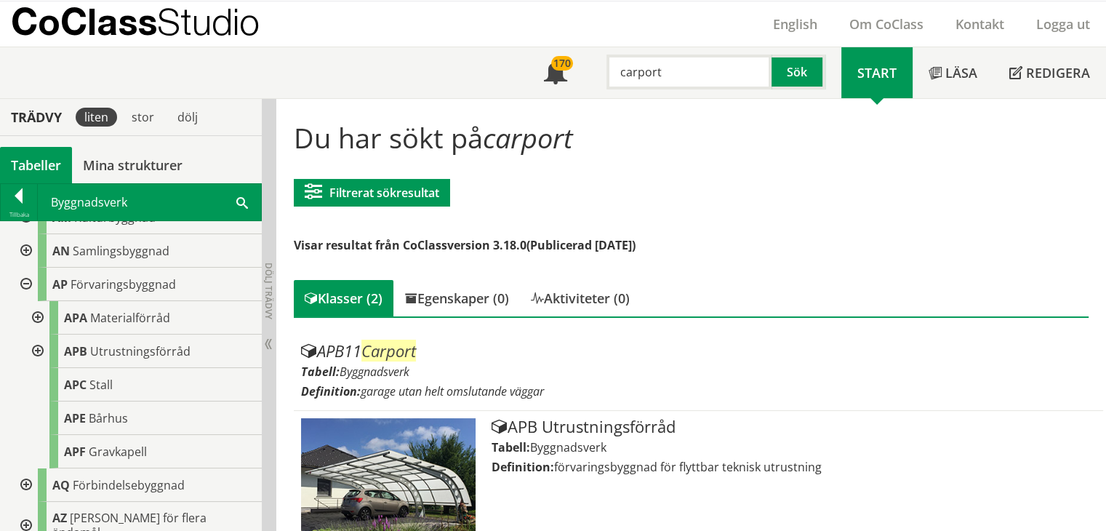
click at [36, 350] on div at bounding box center [36, 351] width 26 height 33
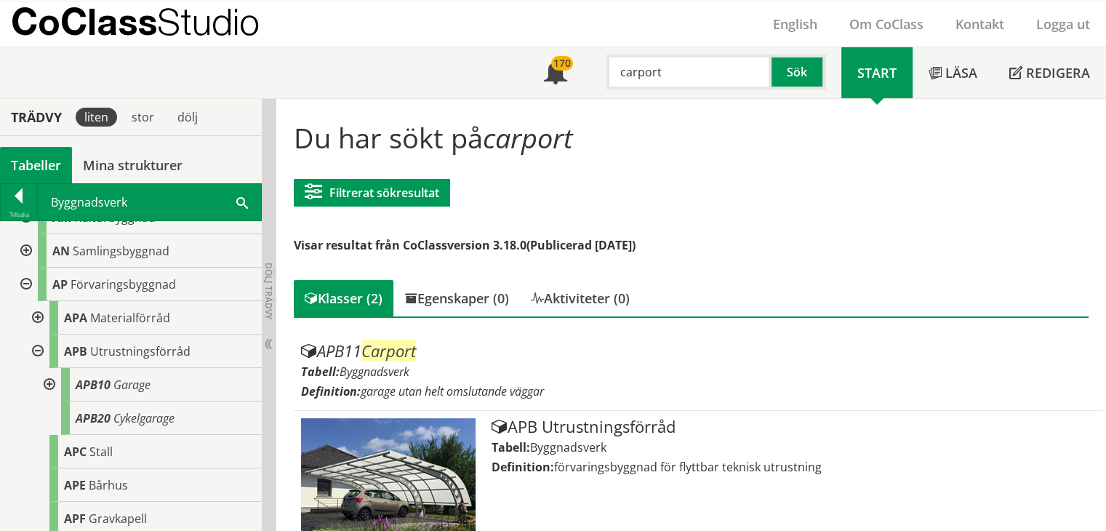
click at [49, 385] on div at bounding box center [48, 384] width 26 height 33
click at [49, 384] on div at bounding box center [48, 384] width 26 height 33
click at [39, 353] on div at bounding box center [36, 351] width 26 height 33
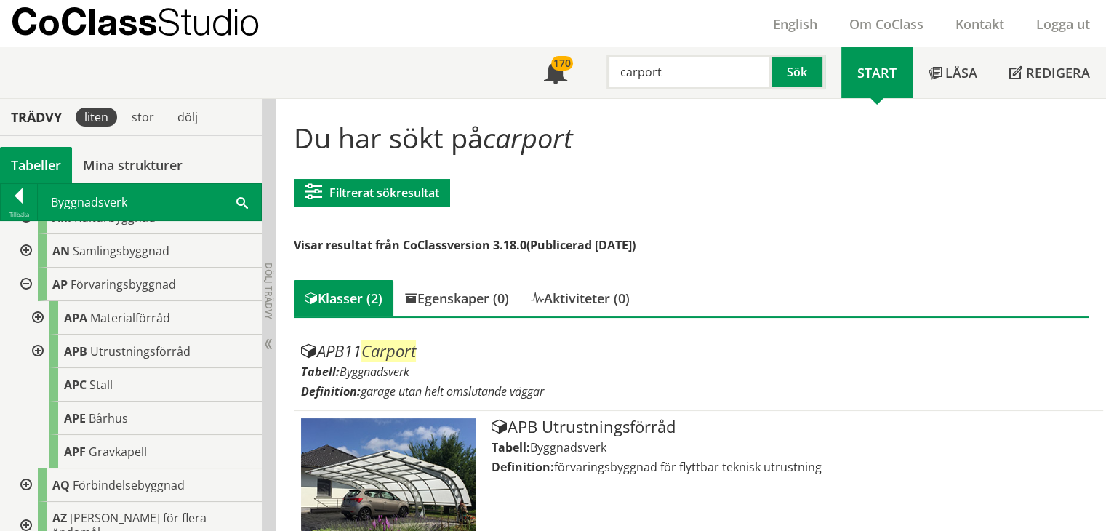
click at [25, 280] on div at bounding box center [25, 284] width 26 height 33
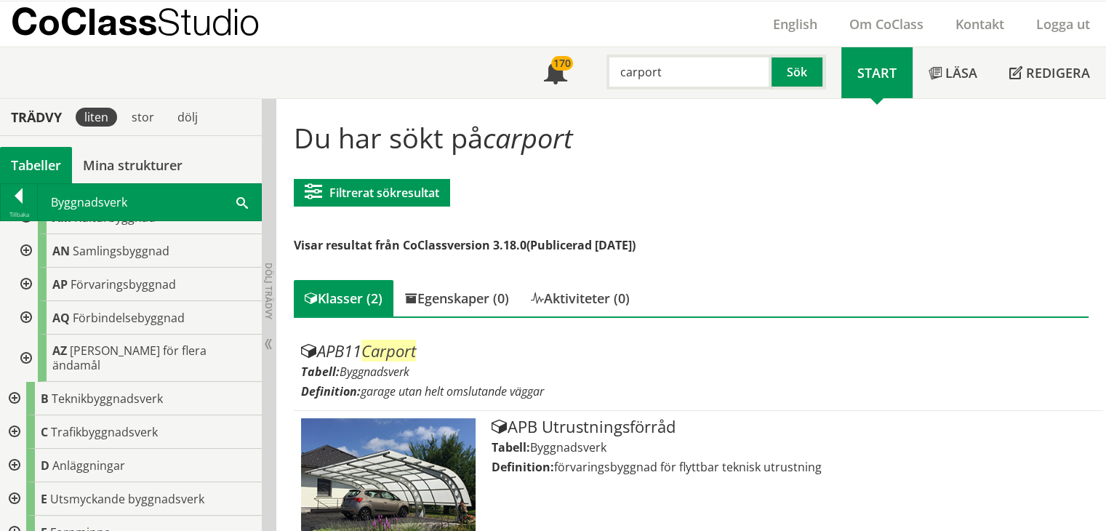
click at [721, 78] on input "carport" at bounding box center [689, 72] width 165 height 35
type input "c"
click at [708, 105] on div "studentbostad" at bounding box center [686, 103] width 151 height 22
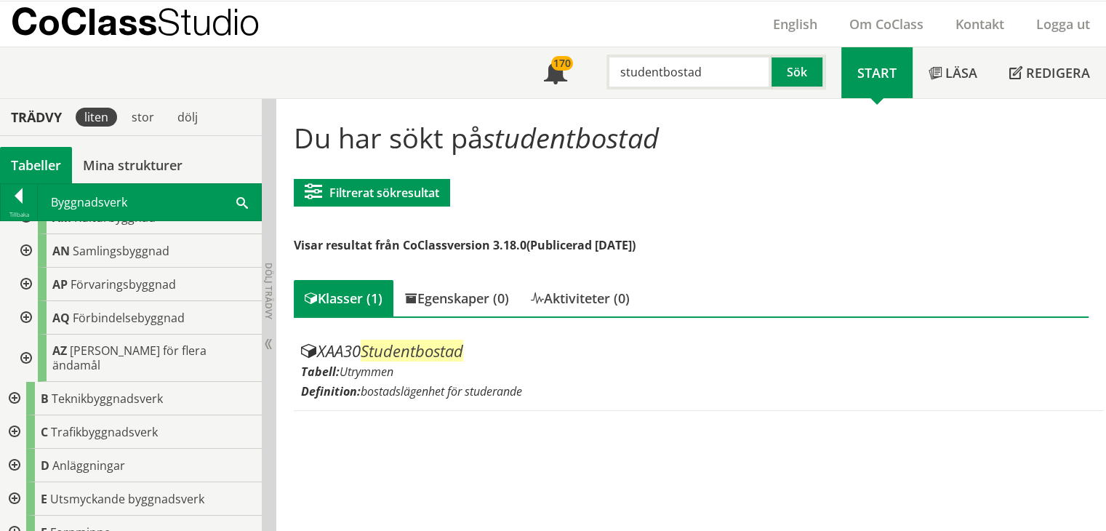
drag, startPoint x: 663, startPoint y: 71, endPoint x: 619, endPoint y: 72, distance: 44.4
click at [619, 72] on input "studentbostad" at bounding box center [689, 72] width 165 height 35
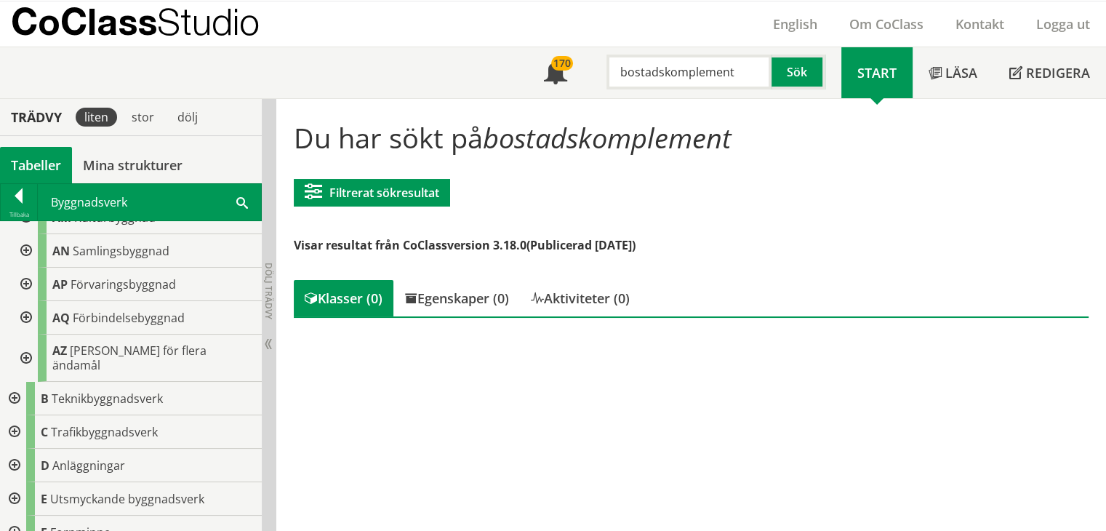
drag, startPoint x: 733, startPoint y: 73, endPoint x: 637, endPoint y: 65, distance: 95.6
click at [637, 65] on input "bostadskomplement" at bounding box center [689, 72] width 165 height 35
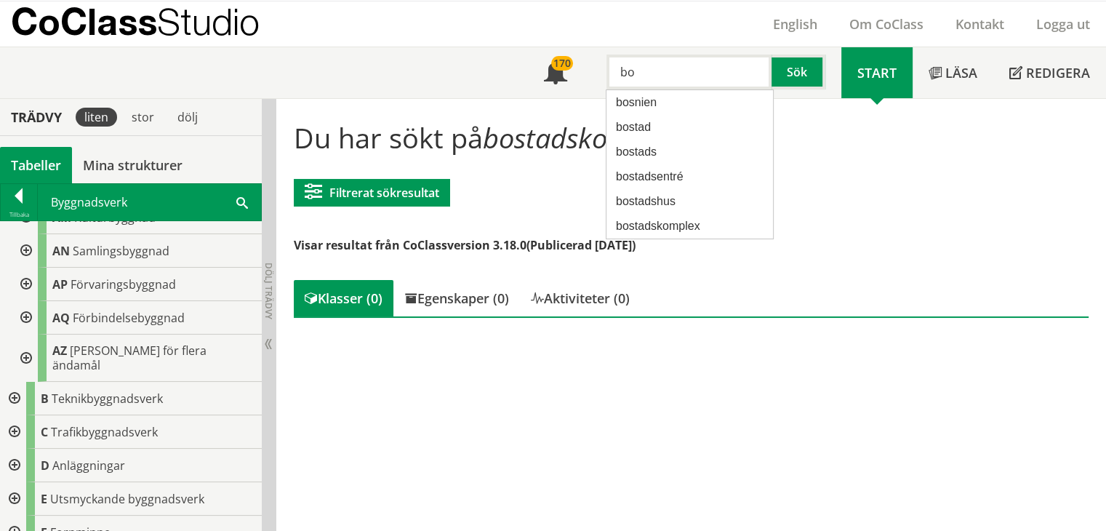
type input "b"
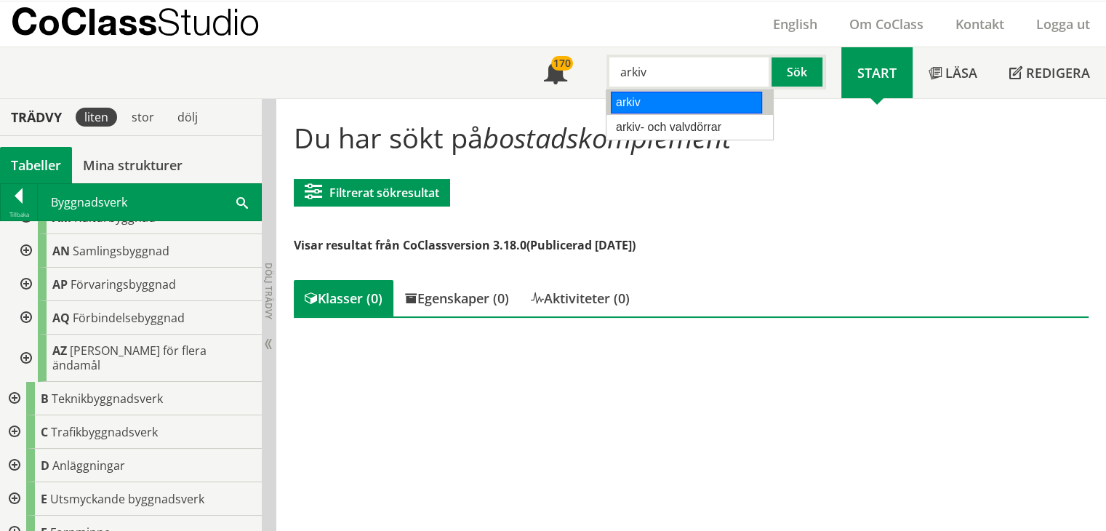
click at [625, 103] on div "arkiv" at bounding box center [686, 103] width 151 height 22
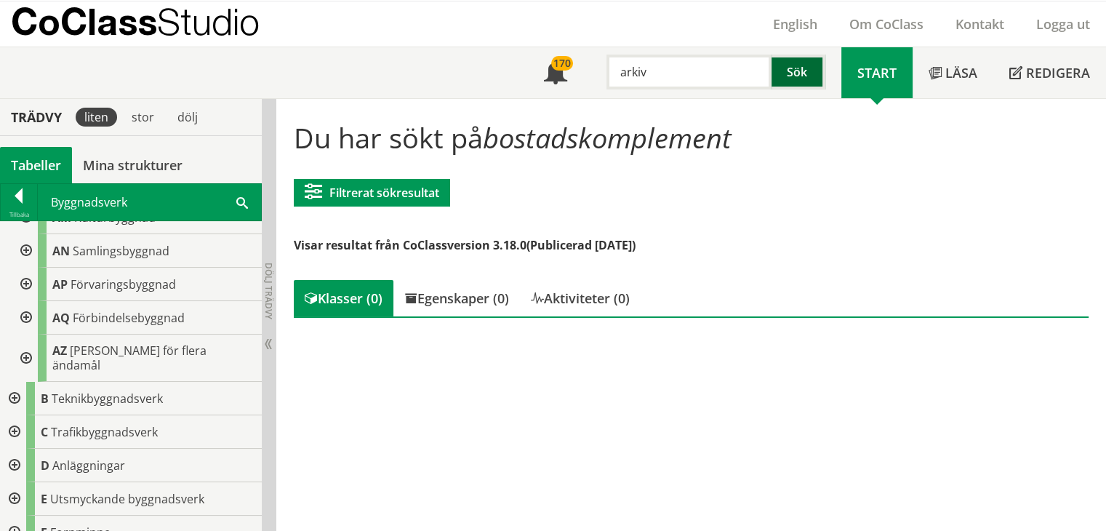
click at [793, 67] on button "Sök" at bounding box center [799, 72] width 54 height 35
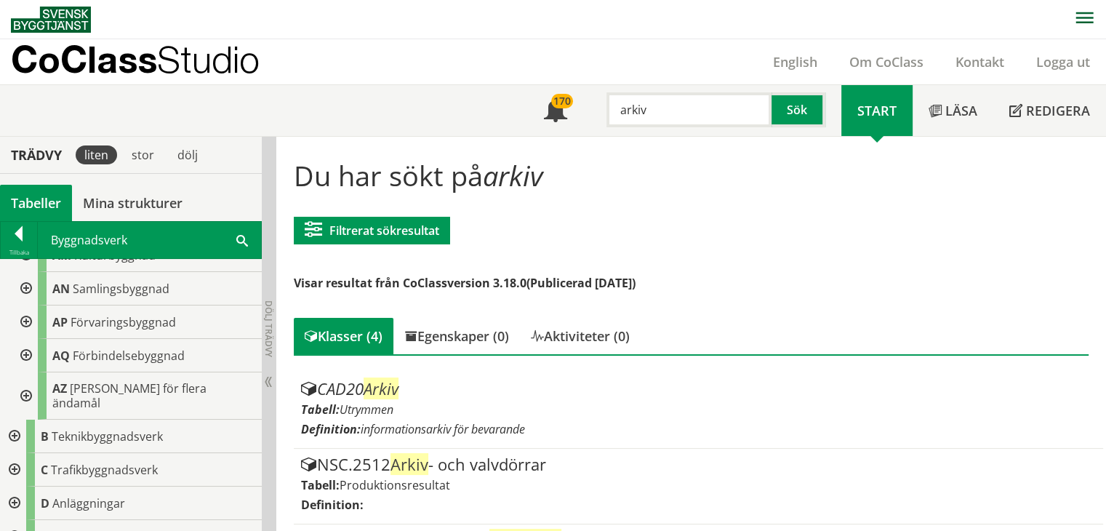
drag, startPoint x: 651, startPoint y: 111, endPoint x: 588, endPoint y: 110, distance: 63.3
click at [588, 110] on div "arkiv Sök" at bounding box center [712, 106] width 258 height 42
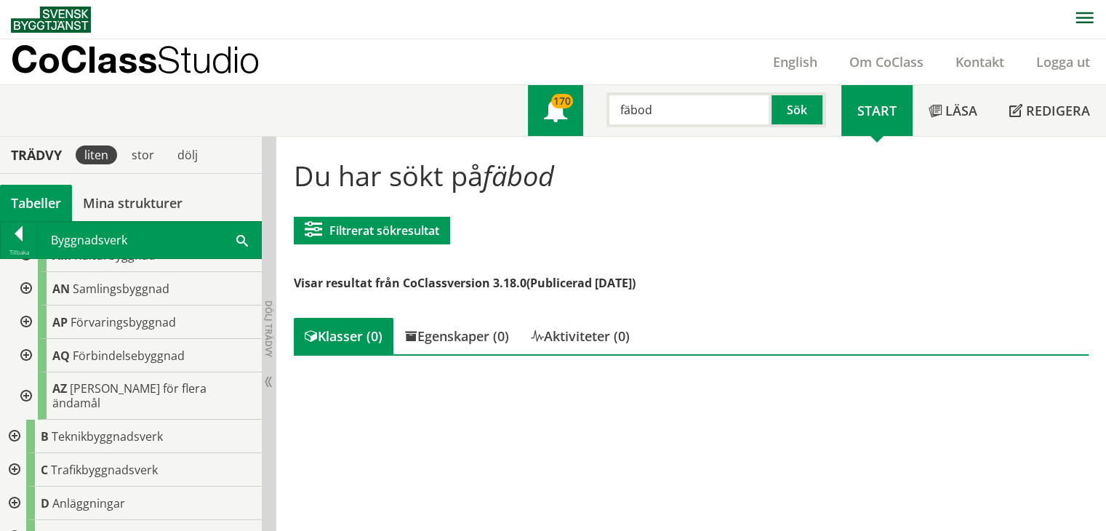
drag, startPoint x: 653, startPoint y: 108, endPoint x: 575, endPoint y: 114, distance: 78.8
click at [575, 114] on div "Meny 170 [GEOGRAPHIC_DATA] Sök" at bounding box center [685, 110] width 314 height 51
type input "sjöbod"
click at [13, 231] on div at bounding box center [19, 236] width 36 height 20
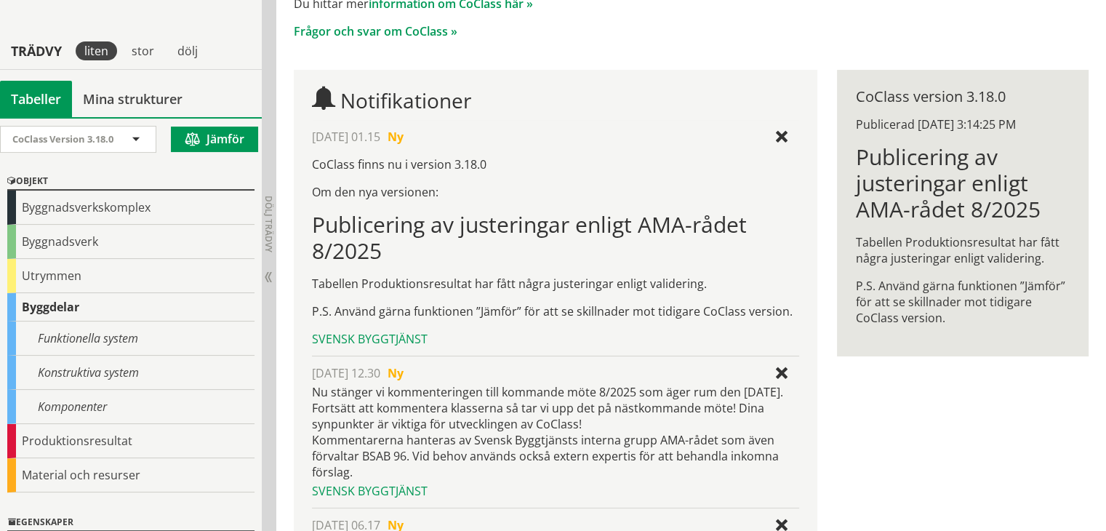
scroll to position [291, 0]
